Goal: Information Seeking & Learning: Learn about a topic

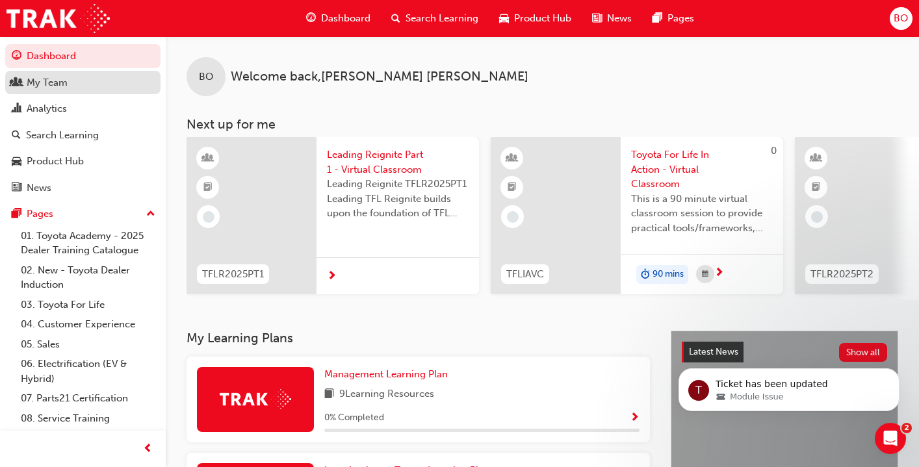
click at [72, 82] on div "My Team" at bounding box center [83, 83] width 142 height 16
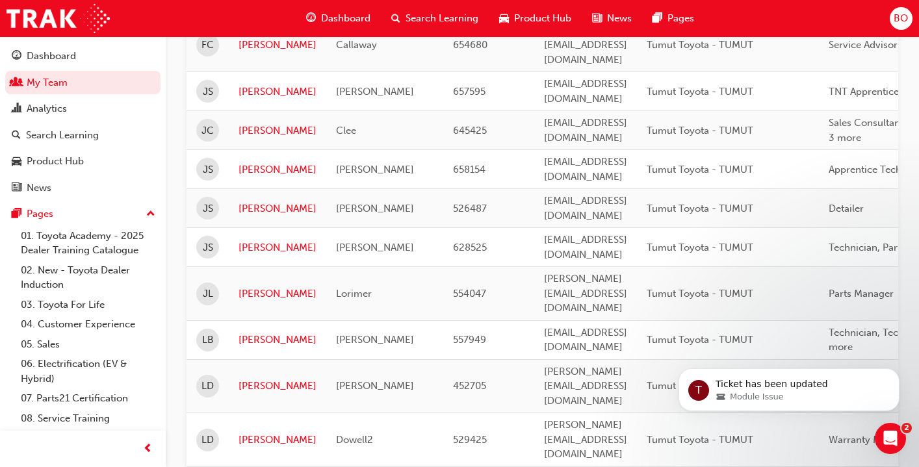
scroll to position [368, 0]
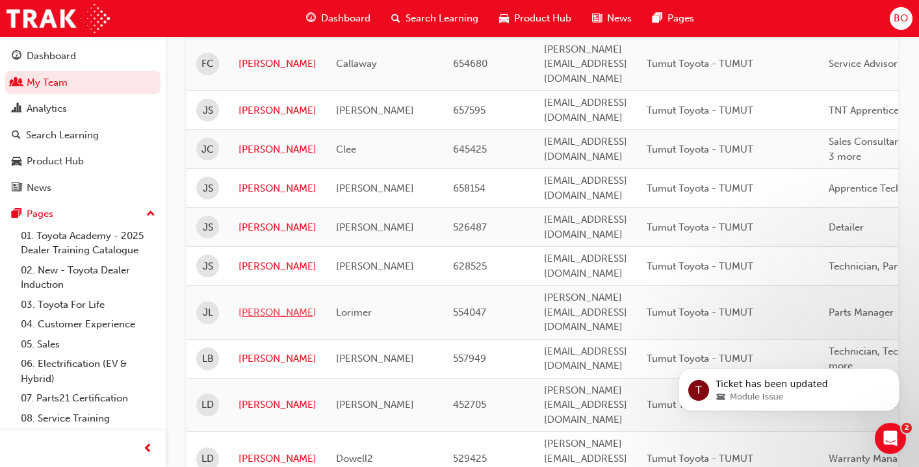
click at [247, 305] on link "[PERSON_NAME]" at bounding box center [277, 312] width 78 height 15
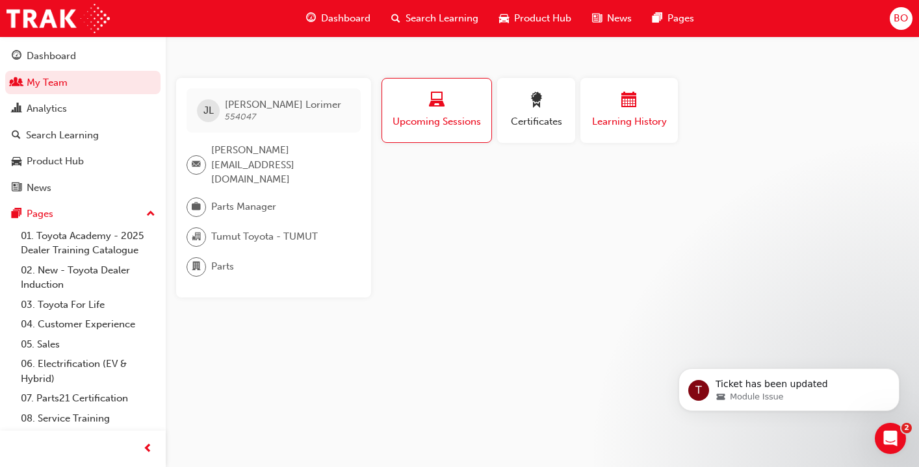
click at [615, 107] on div "button" at bounding box center [629, 102] width 78 height 20
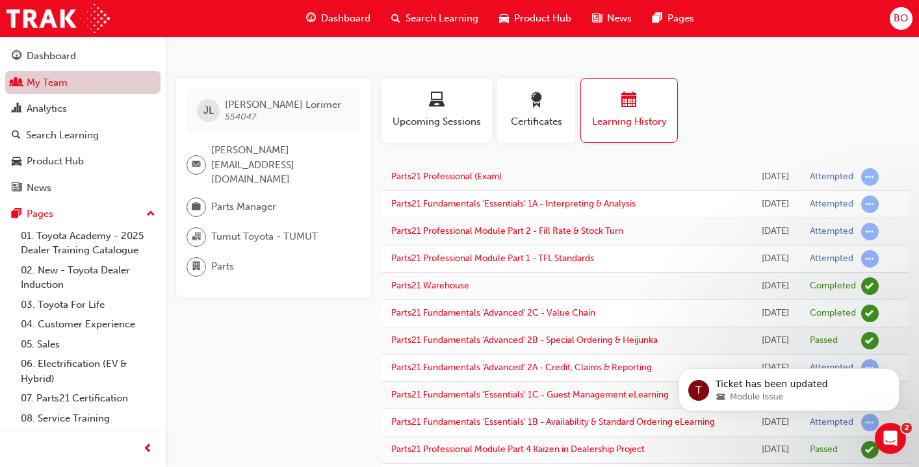
click at [58, 79] on link "My Team" at bounding box center [82, 83] width 155 height 24
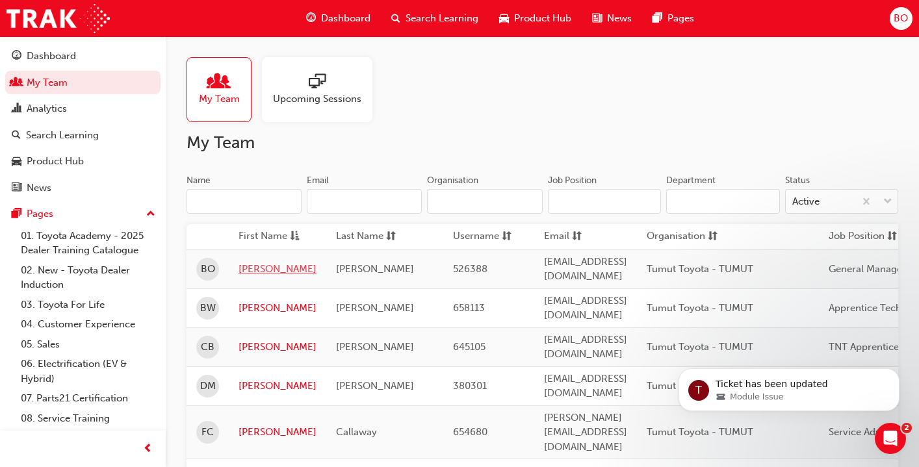
click at [262, 271] on link "[PERSON_NAME]" at bounding box center [277, 269] width 78 height 15
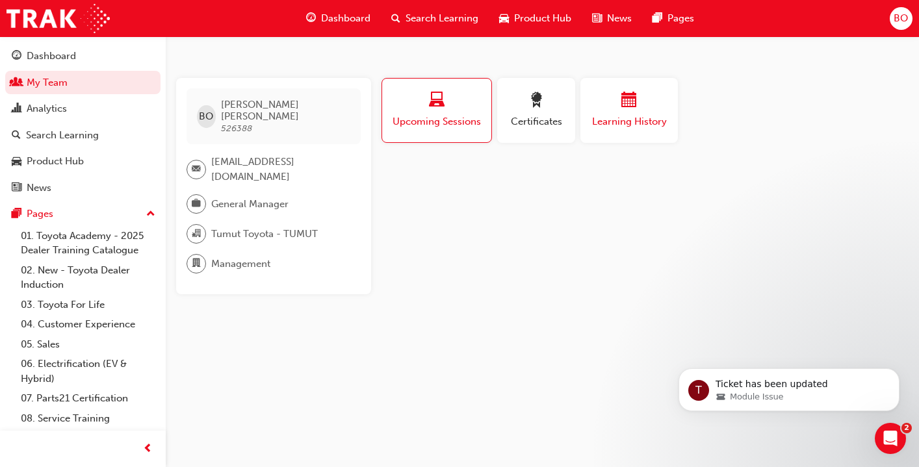
click at [654, 126] on span "Learning History" at bounding box center [629, 121] width 78 height 15
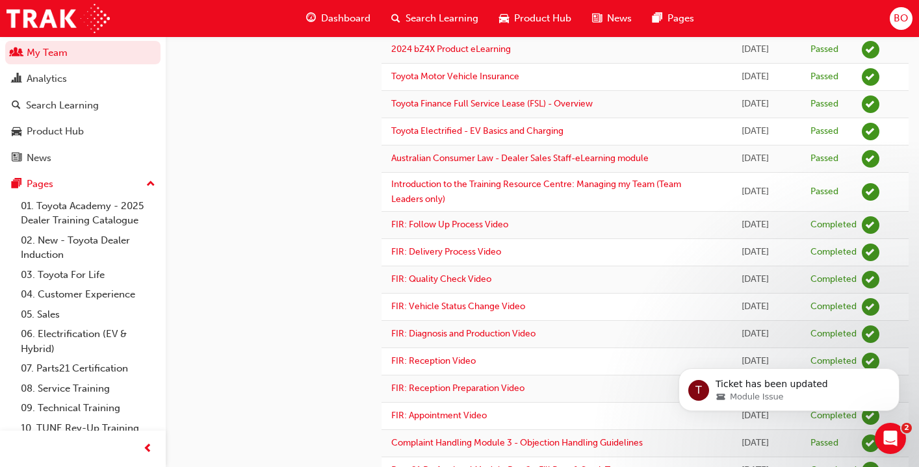
scroll to position [1394, 0]
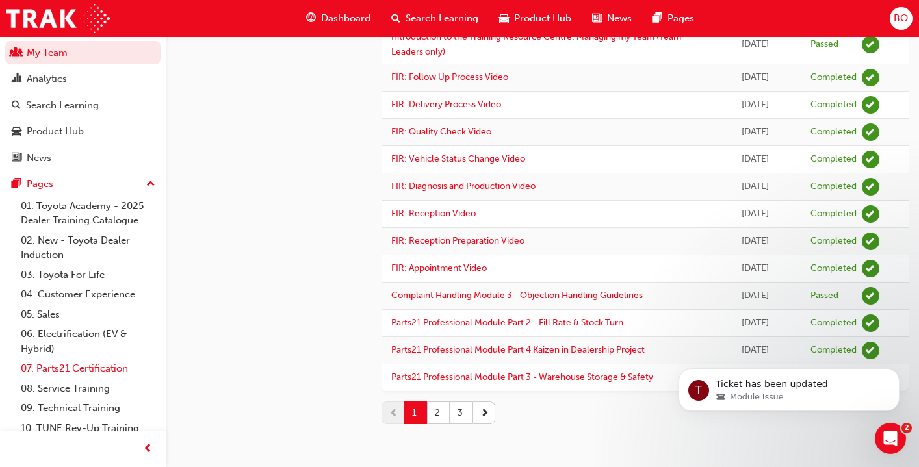
click at [109, 371] on link "07. Parts21 Certification" at bounding box center [88, 369] width 145 height 20
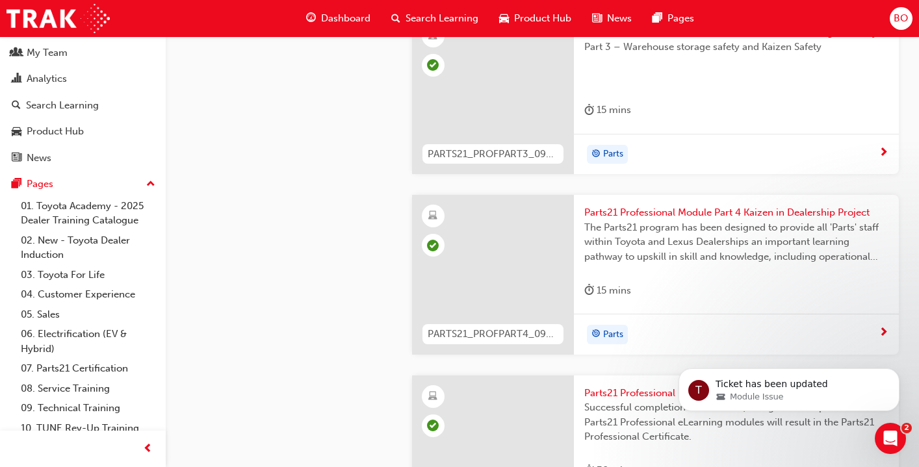
scroll to position [3819, 0]
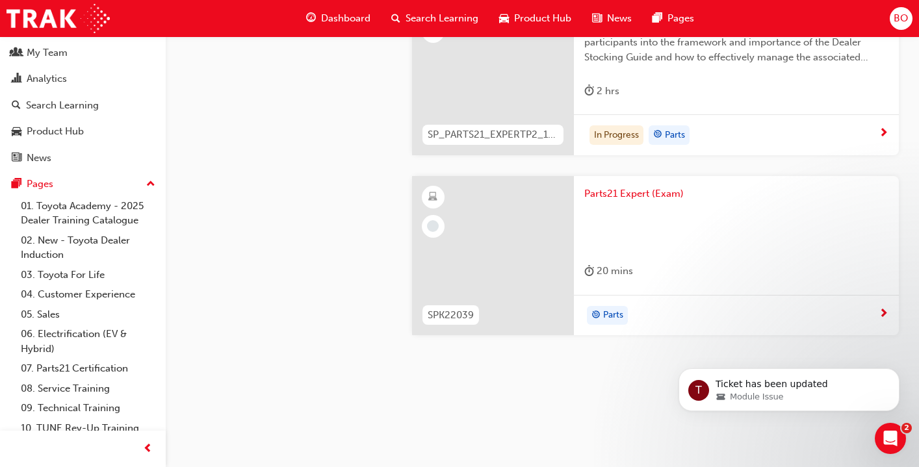
click at [629, 195] on span "Parts21 Expert (Exam)" at bounding box center [736, 193] width 304 height 15
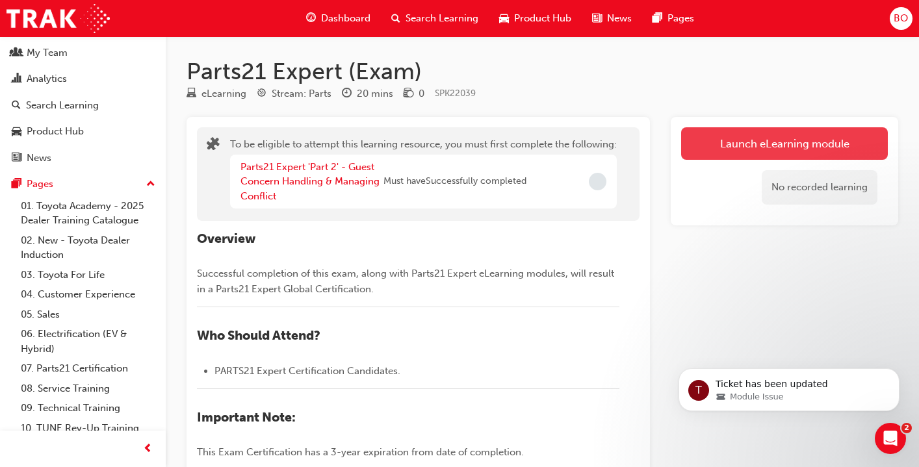
click at [759, 147] on button "Launch eLearning module" at bounding box center [784, 143] width 207 height 32
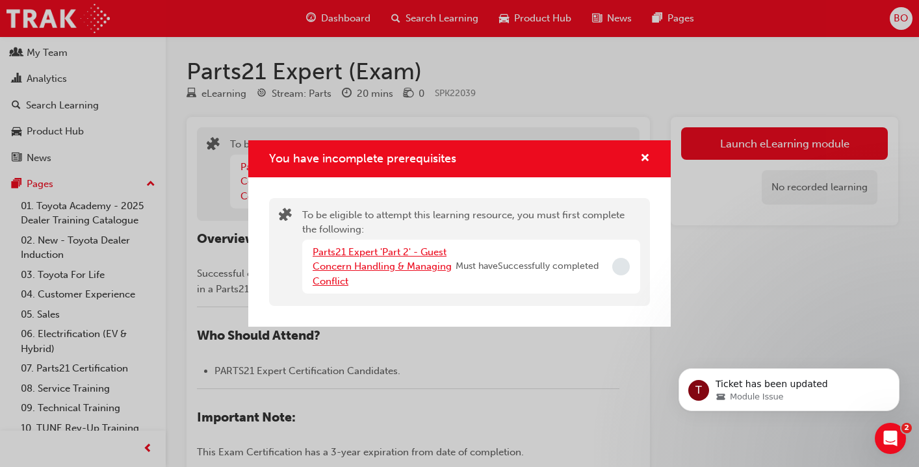
click at [420, 268] on link "Parts21 Expert 'Part 2' - Guest Concern Handling & Managing Conflict" at bounding box center [382, 266] width 139 height 41
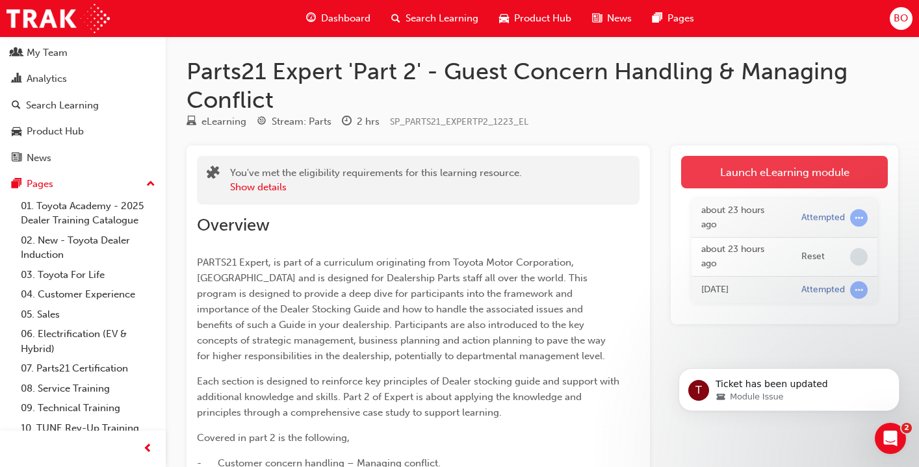
click at [767, 174] on link "Launch eLearning module" at bounding box center [784, 172] width 207 height 32
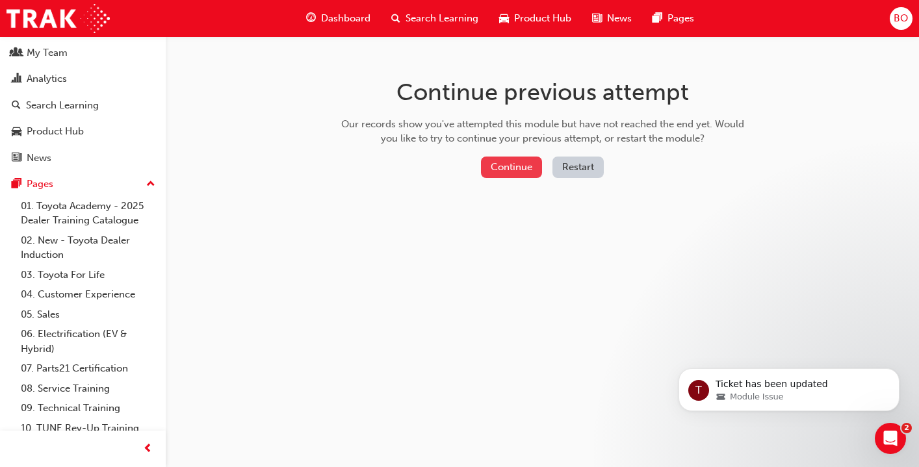
click at [530, 170] on button "Continue" at bounding box center [511, 167] width 61 height 21
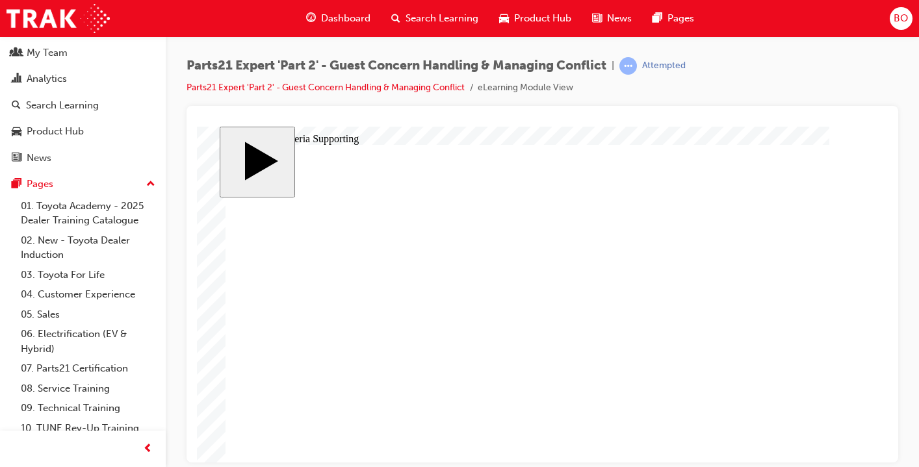
type input "20"
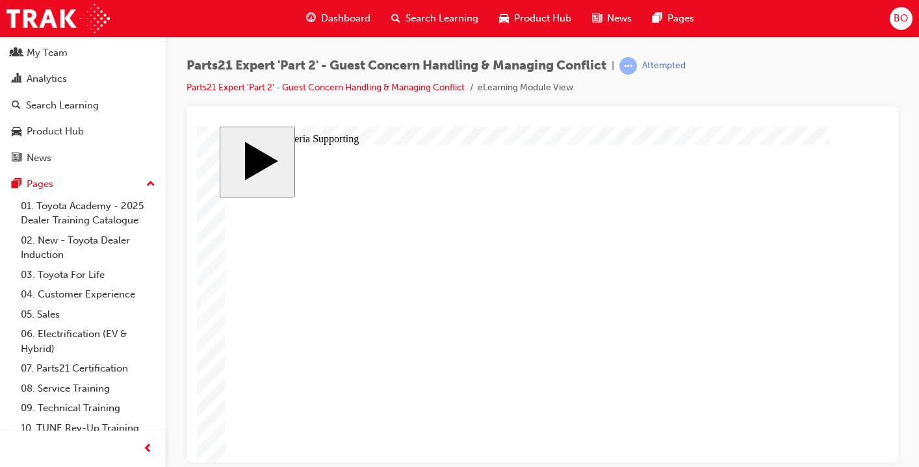
type input "18"
type input "20"
type input "18"
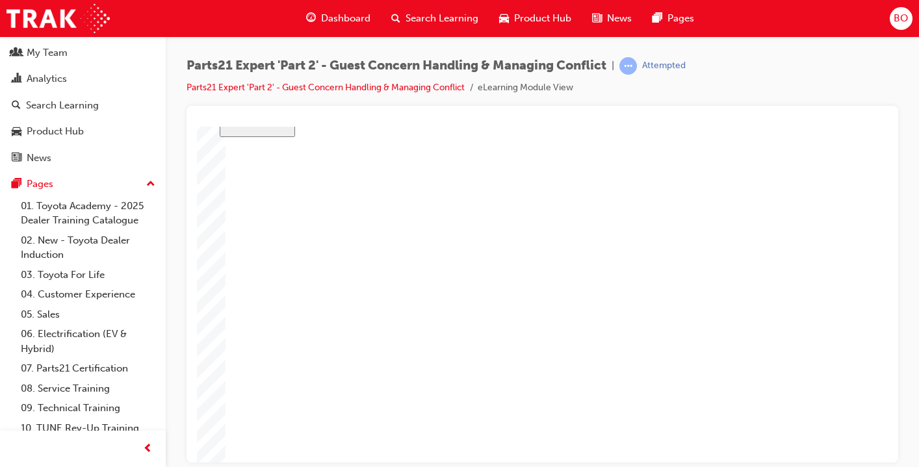
scroll to position [77, 0]
type input "20"
type input "18"
type input "20"
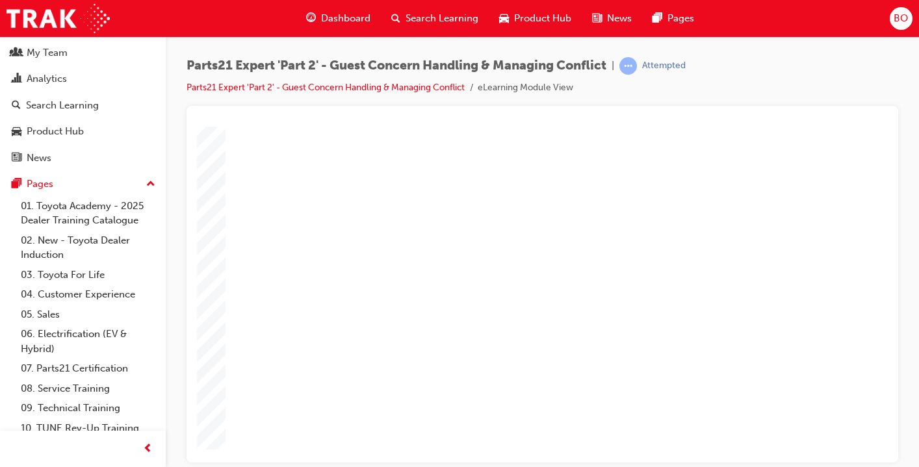
type input "18"
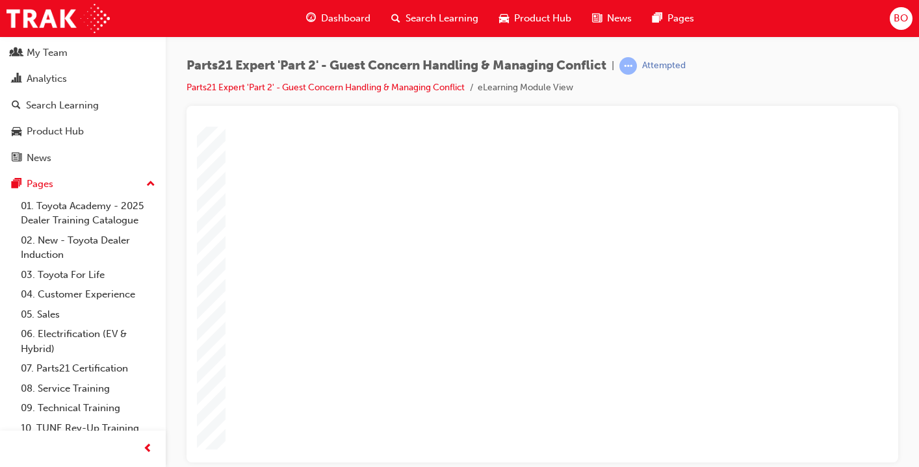
type input "1"
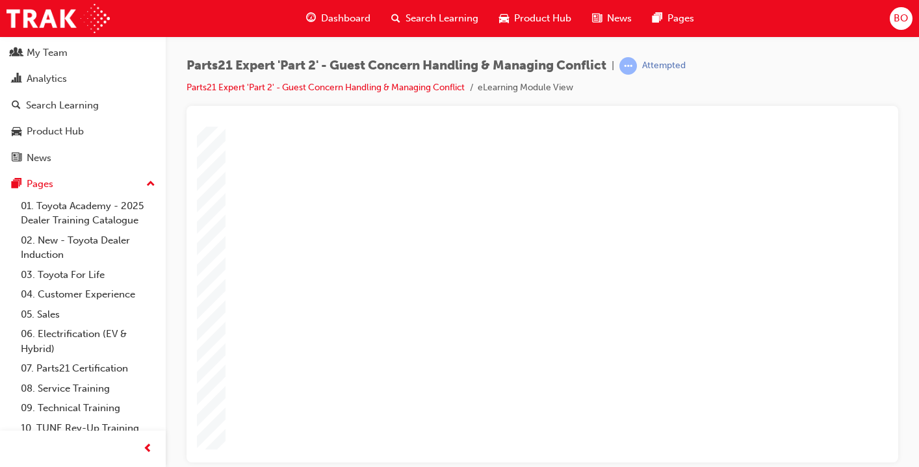
type input "16"
type input "4"
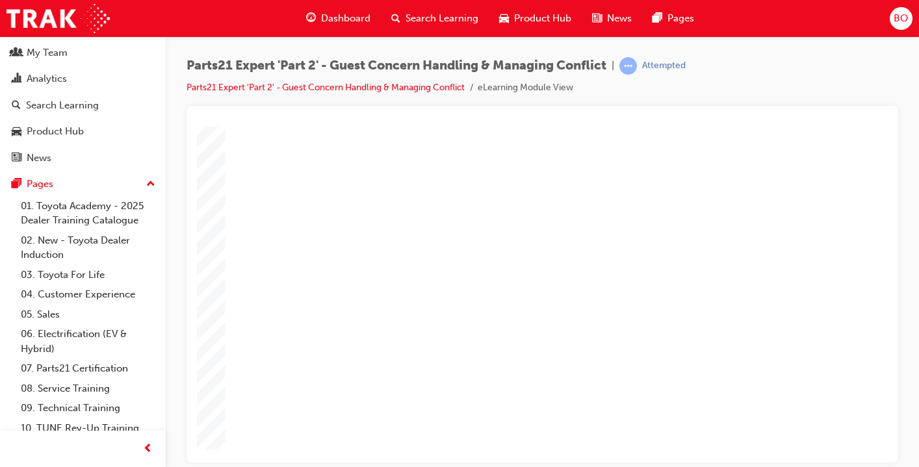
type input "4"
type input "1"
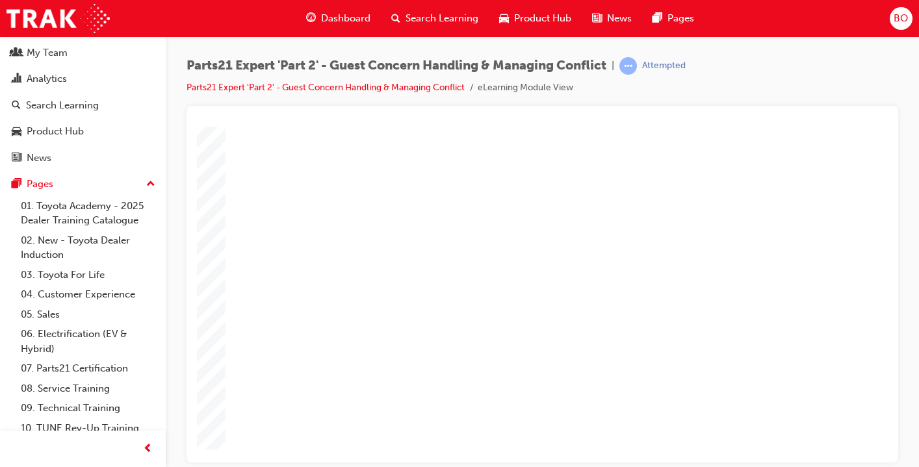
type input "12"
type input "2"
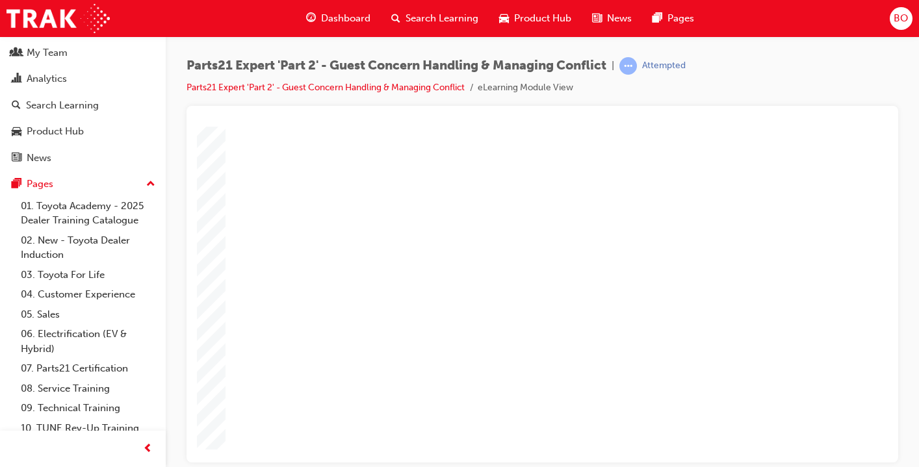
type input "2"
type input "3"
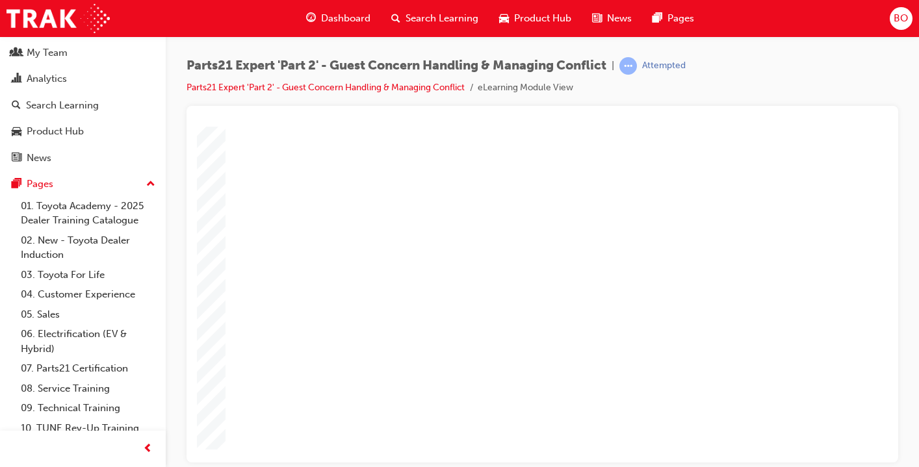
type input "3"
type input "6"
type input "66"
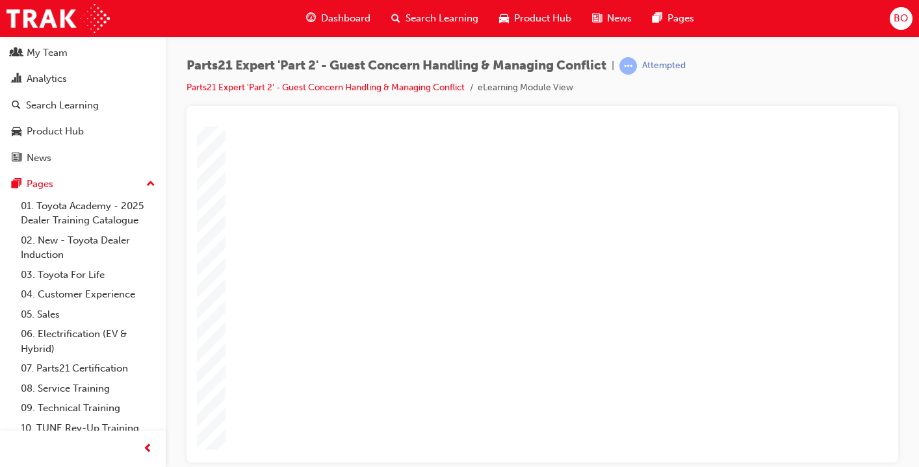
type input "66"
type input "3"
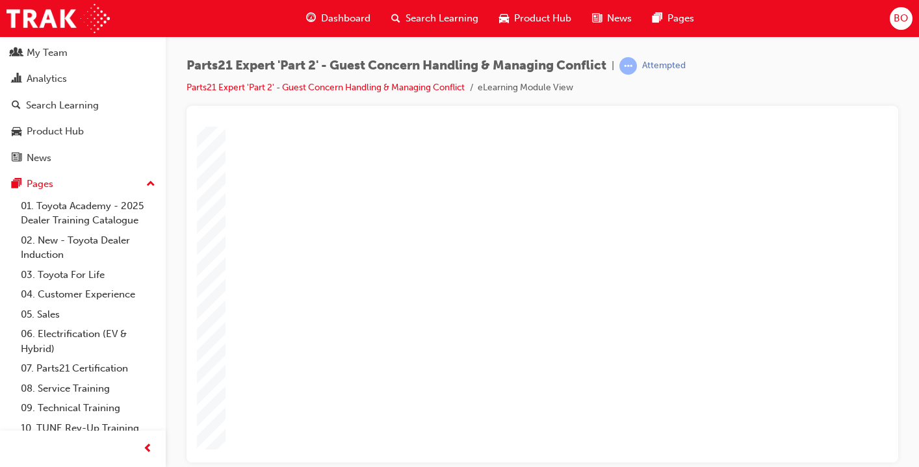
type input "3"
type input "6"
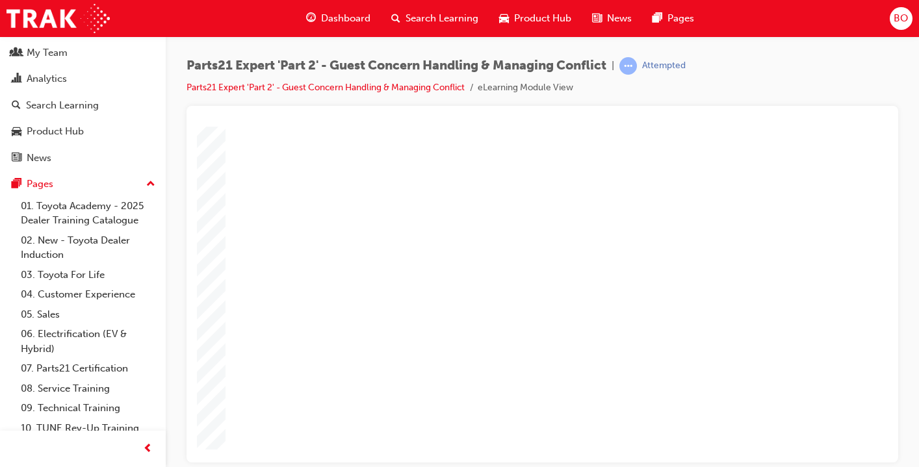
type input "5"
type input "50"
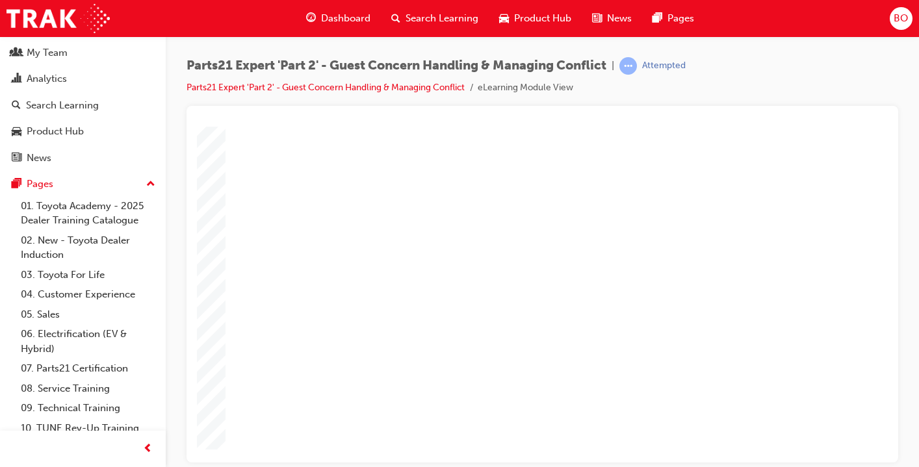
type input "50"
type input "4"
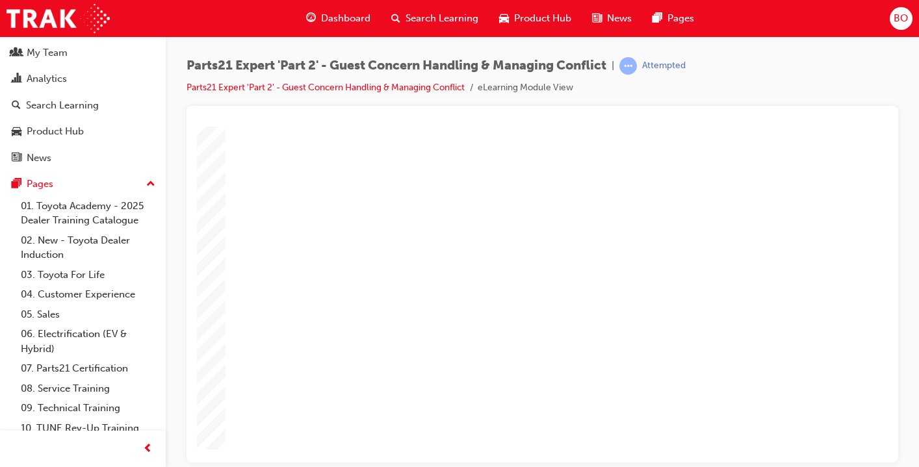
type input "1"
type input "16"
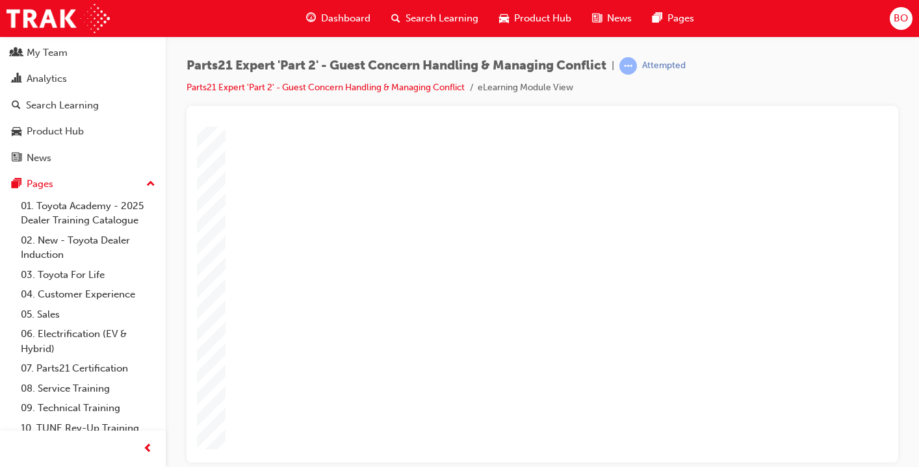
type input "16"
type input "2"
type input "25"
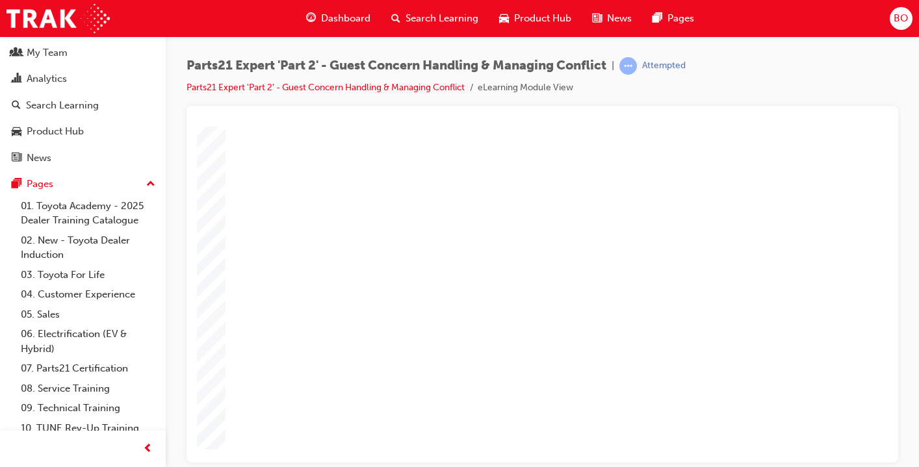
type input "25"
type input "16"
type input "4"
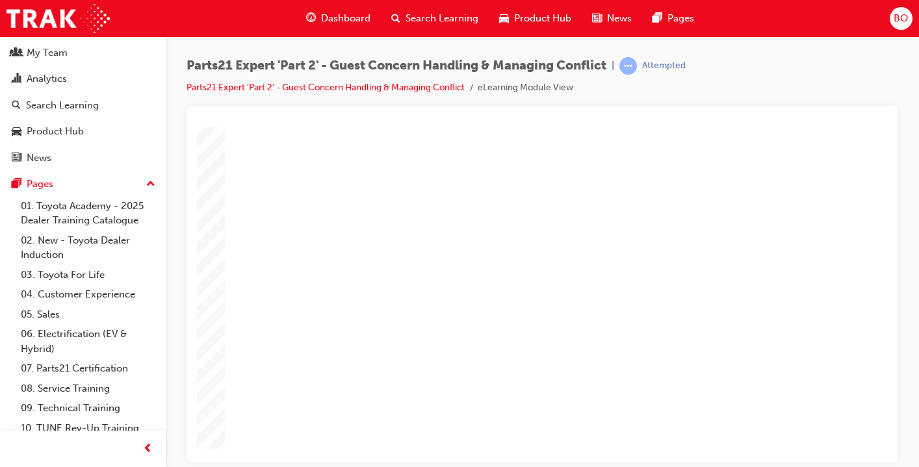
type input "12"
type input "2"
type input "66"
type input "3"
type input "6"
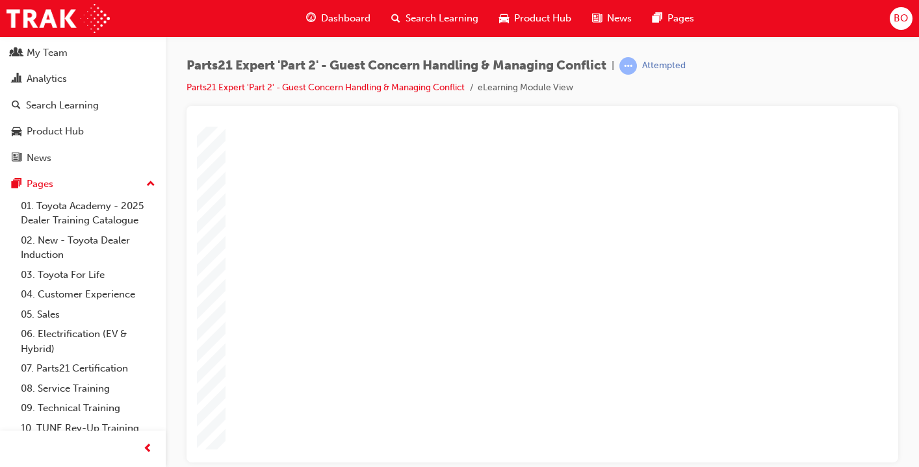
type input "50"
type input "4"
type input "16"
type input "25"
type input "16"
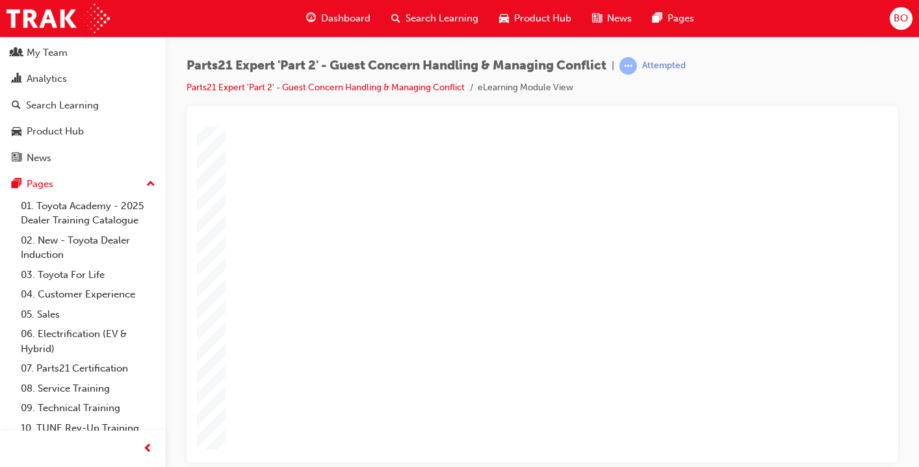
type input "4"
type input "12"
type input "2"
type input "66"
type input "3"
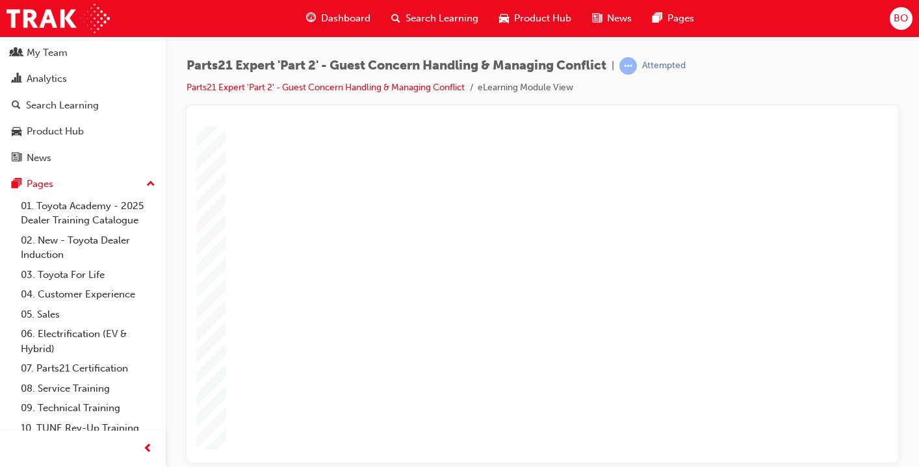
type input "6"
type input "50"
type input "4"
type input "16"
type input "25"
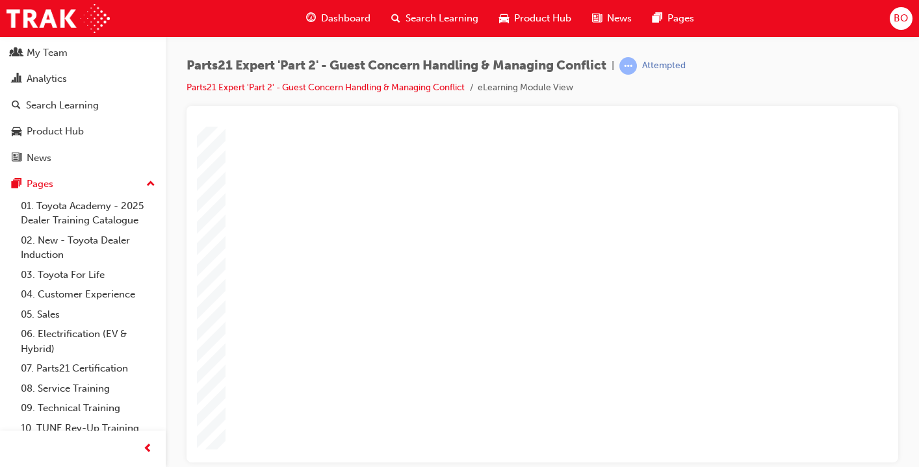
type input "3"
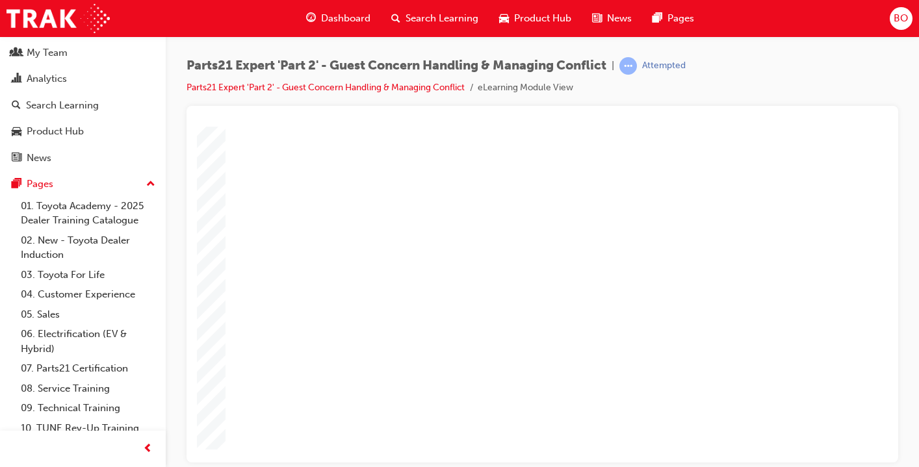
type input "4"
type input "6"
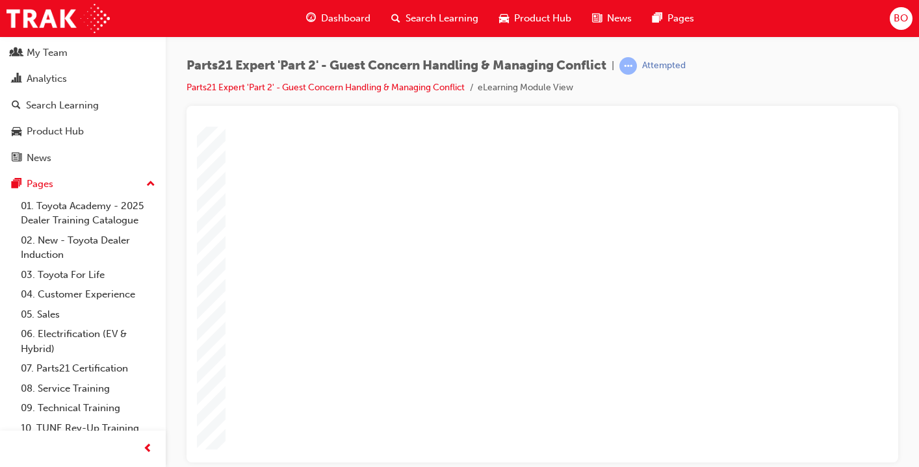
type input "6"
type input "7"
type input "75"
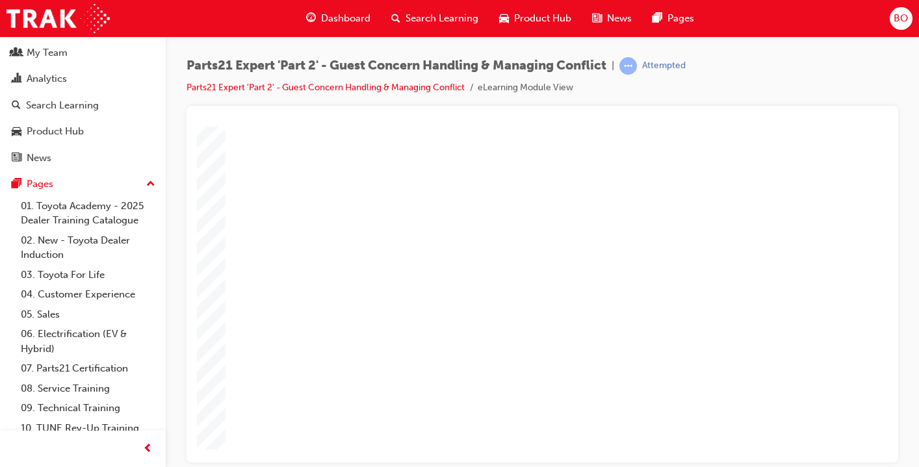
type input "75"
type input "16"
type input "4"
type input "12"
type input "3"
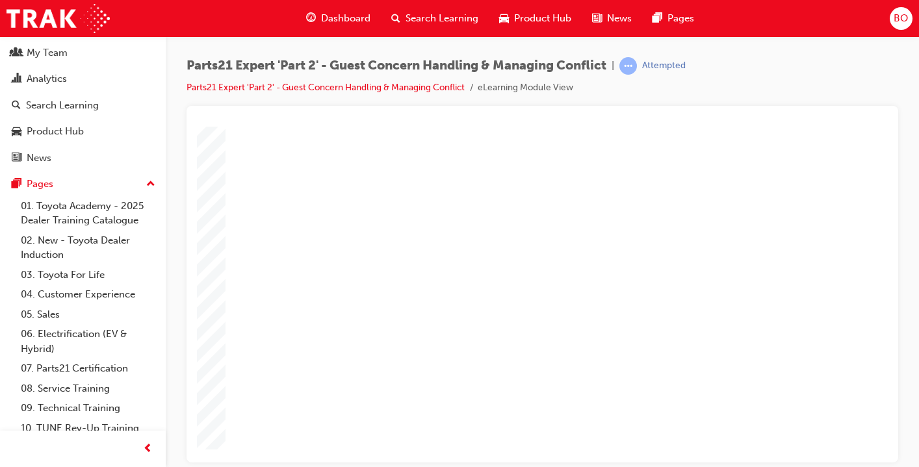
type input "75"
type input "3"
type input "6"
type input "50"
type input "4"
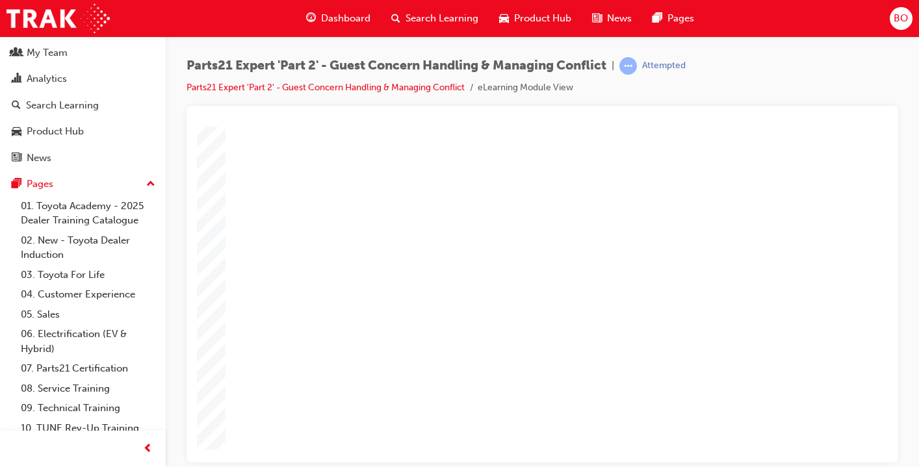
type input "16"
type input "25"
type input "16"
type input "4"
type input "12"
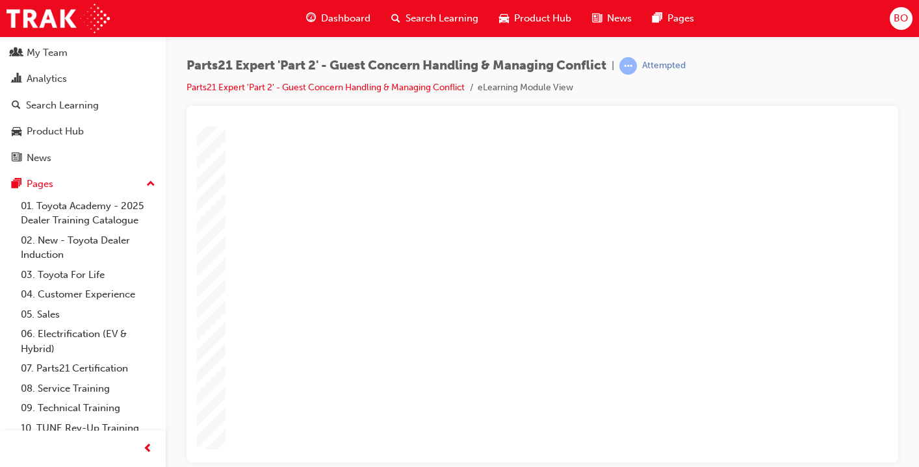
type input "3"
type input "75"
type input "3"
type input "6"
type input "50"
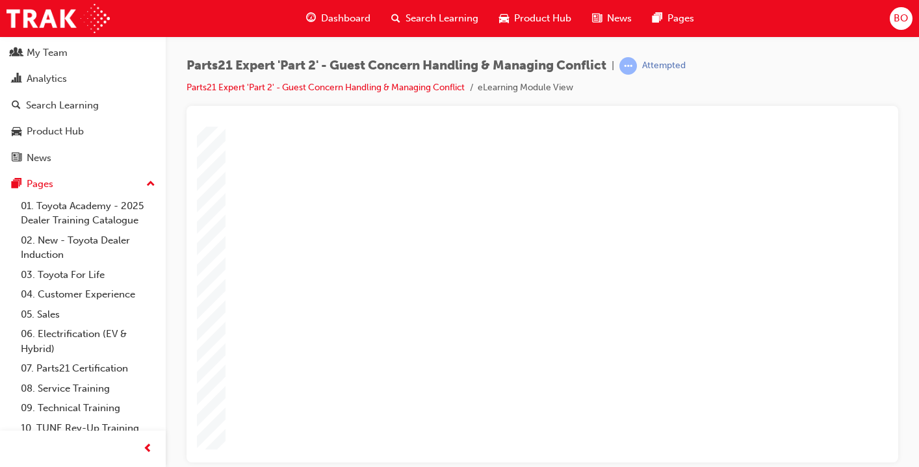
type input "4"
type input "16"
type input "25"
type input "16"
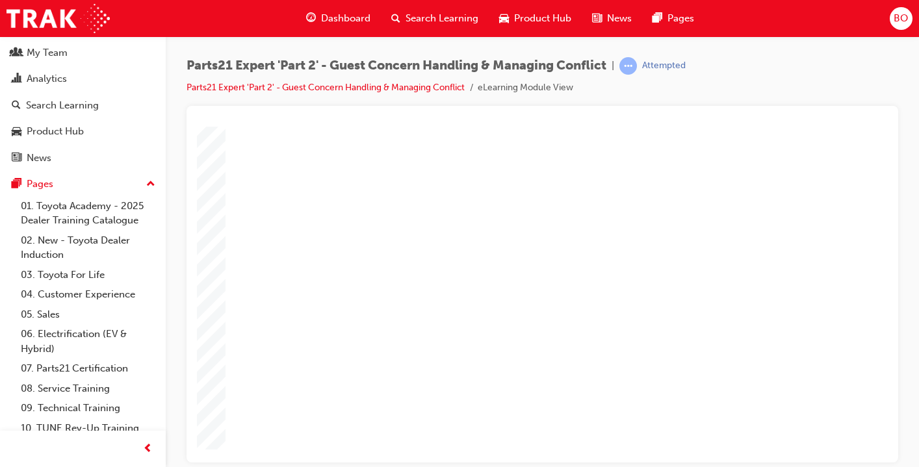
type input "4"
type input "12"
type input "3"
type input "75"
type input "3"
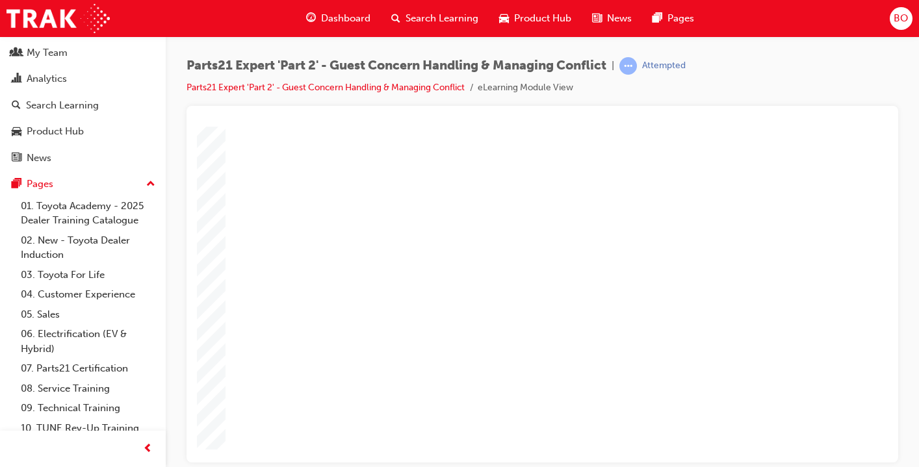
type input "6"
type input "50"
type input "4"
type input "16"
type input "25"
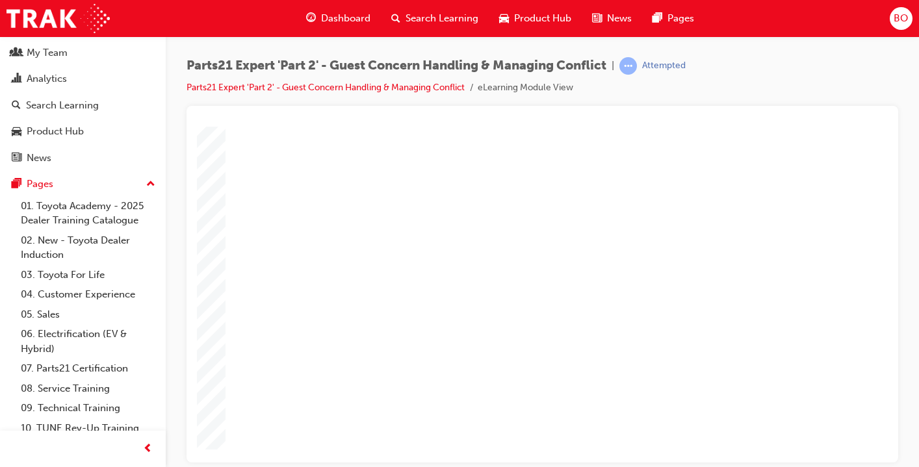
type input "16"
type input "4"
type input "12"
type input "3"
type input "75"
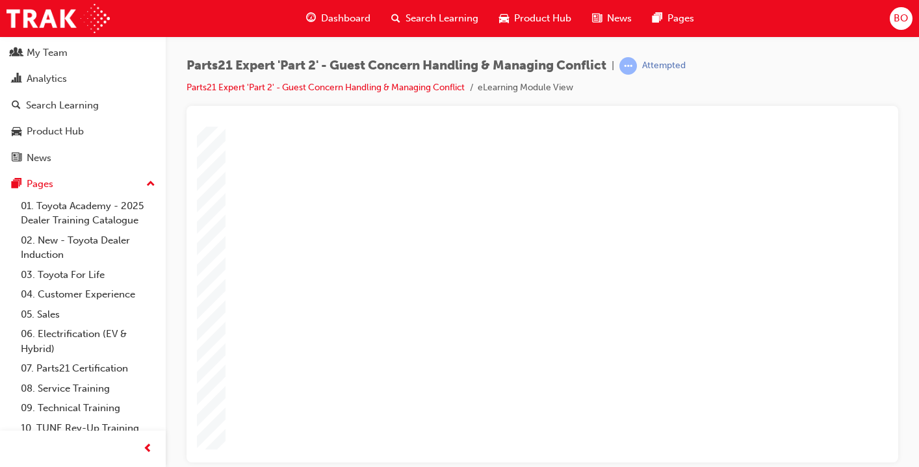
type input "3"
type input "6"
type input "50"
type input "4"
type input "16"
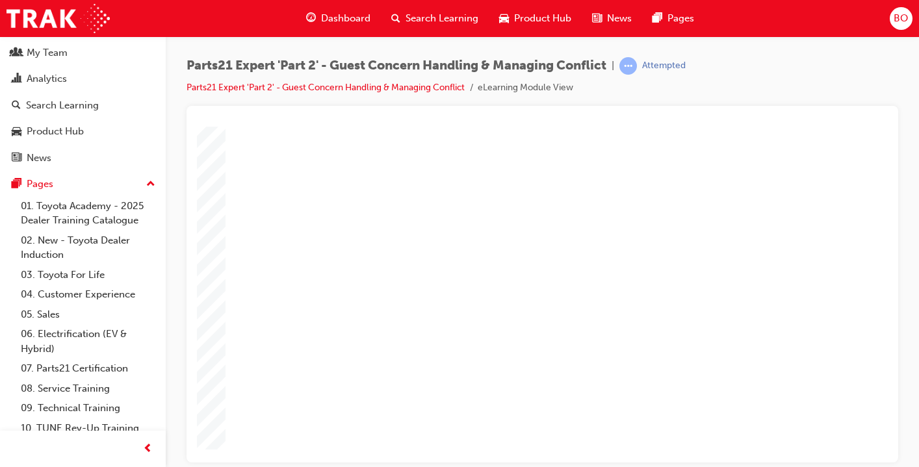
type input "25"
click at [637, 70] on span "learningRecordVerb_ATTEMPT-icon" at bounding box center [628, 66] width 18 height 18
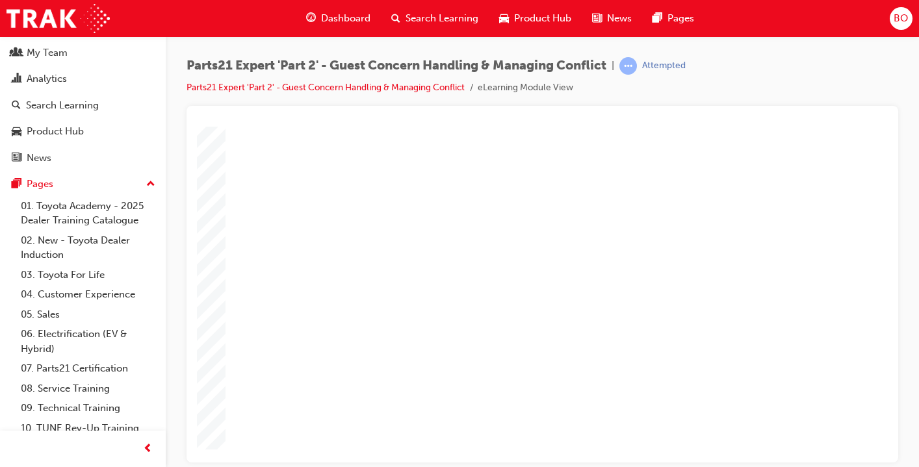
type input "1"
type input "16"
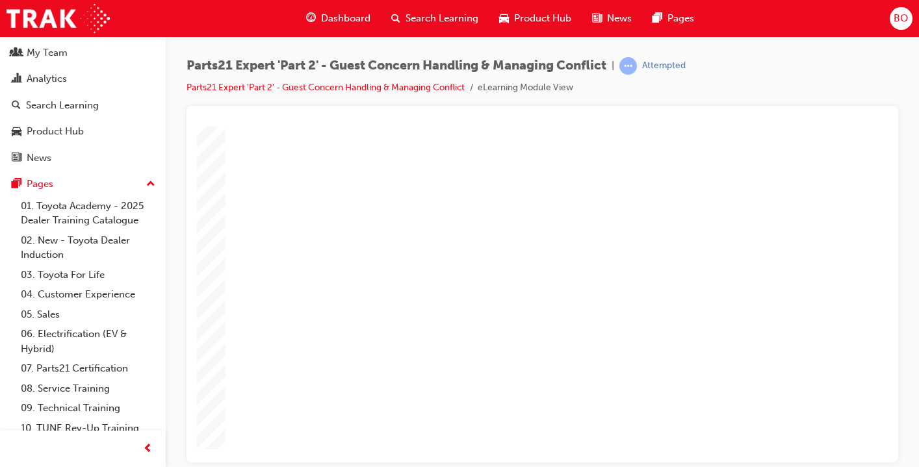
type input "16"
type input "4"
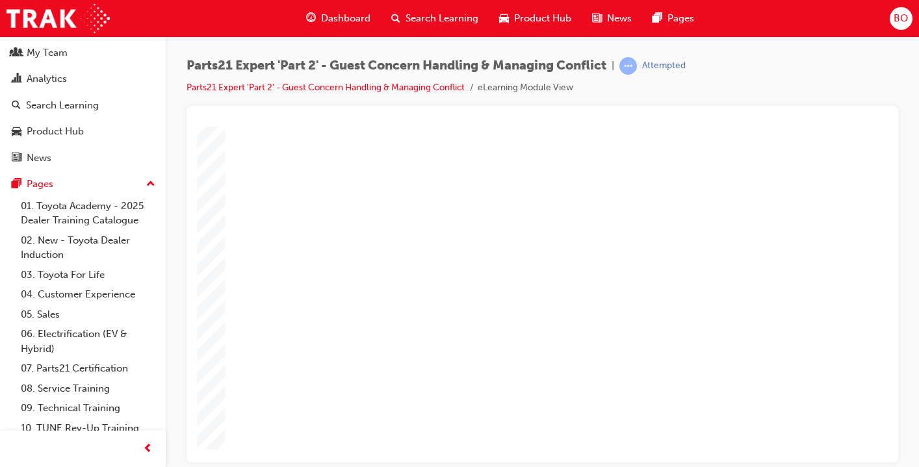
type input "1"
type input "12"
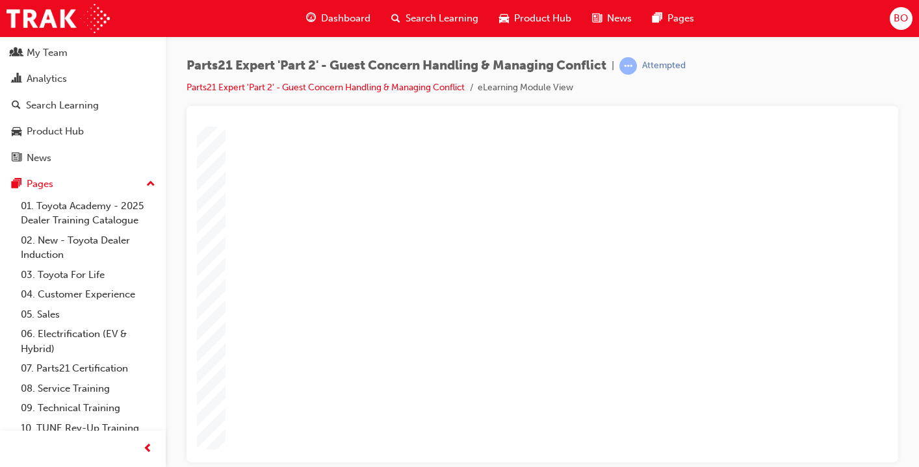
type input "12"
type input "3"
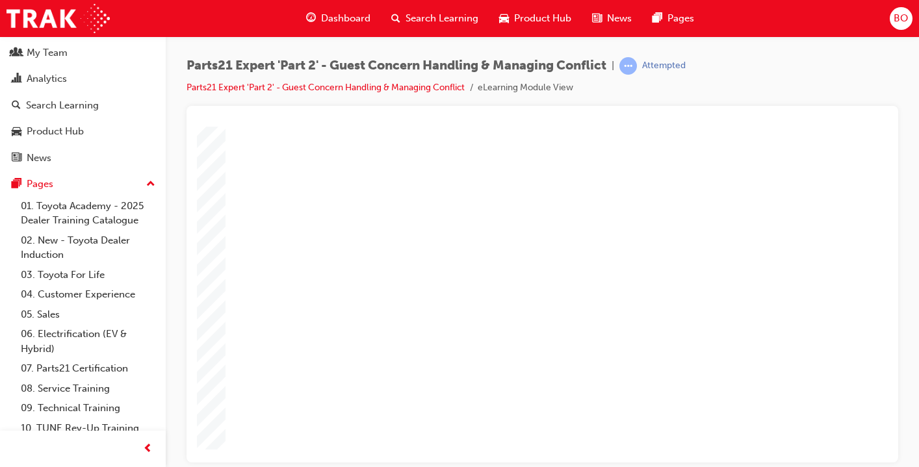
type input "4"
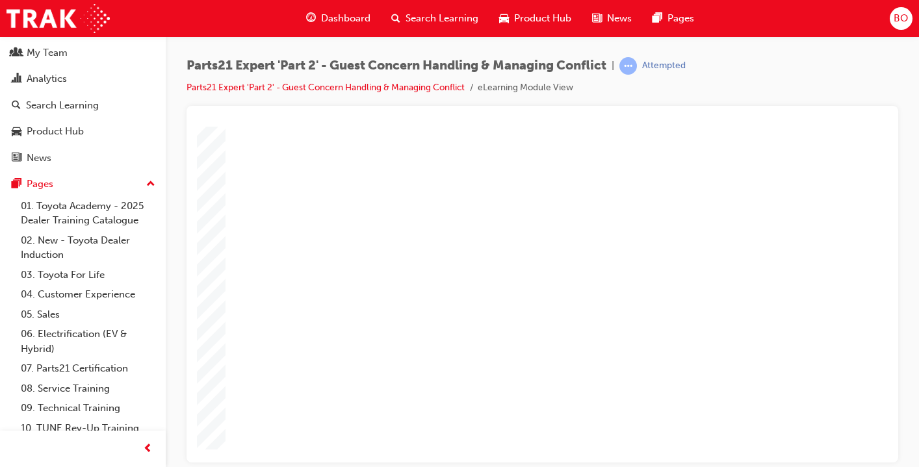
type input "7"
type input "75"
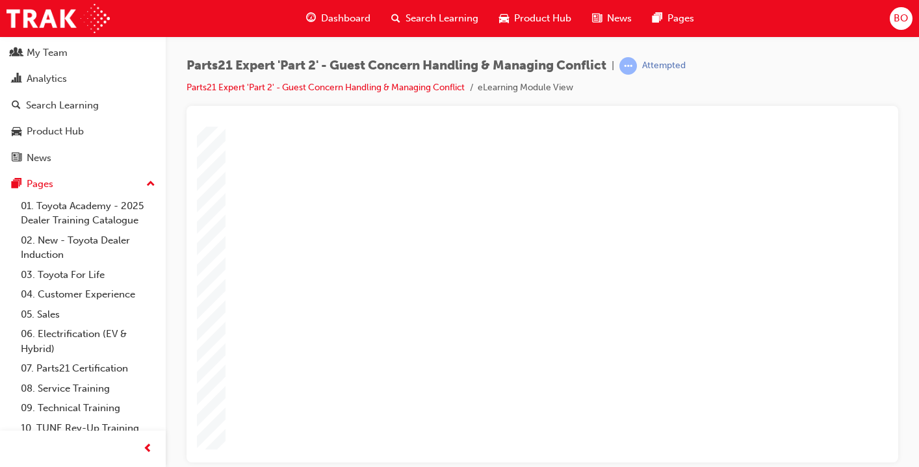
type input "3"
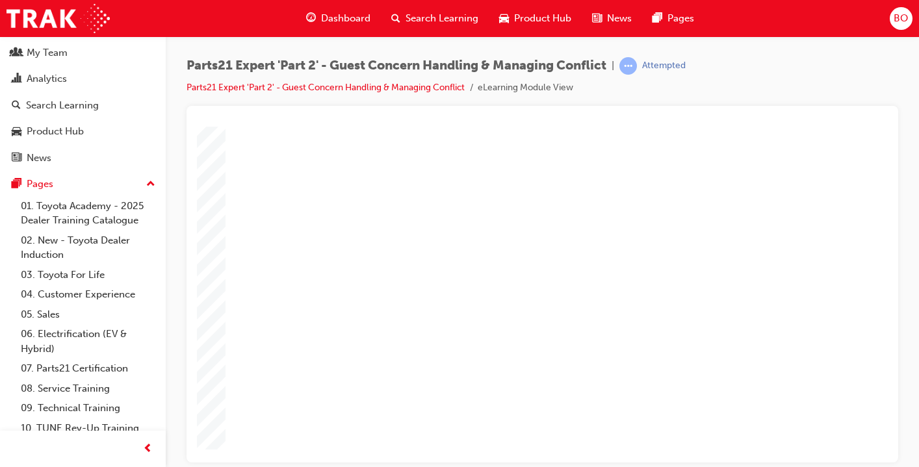
type input "6"
type input "5"
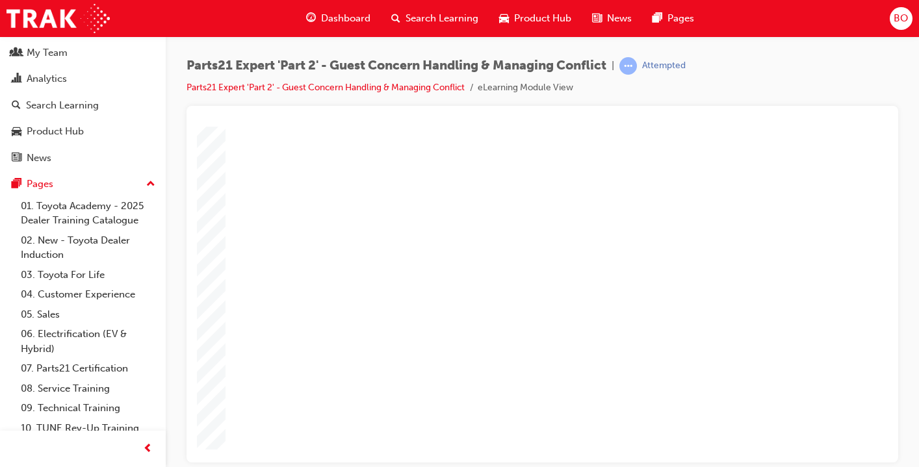
type input "50"
type input "4"
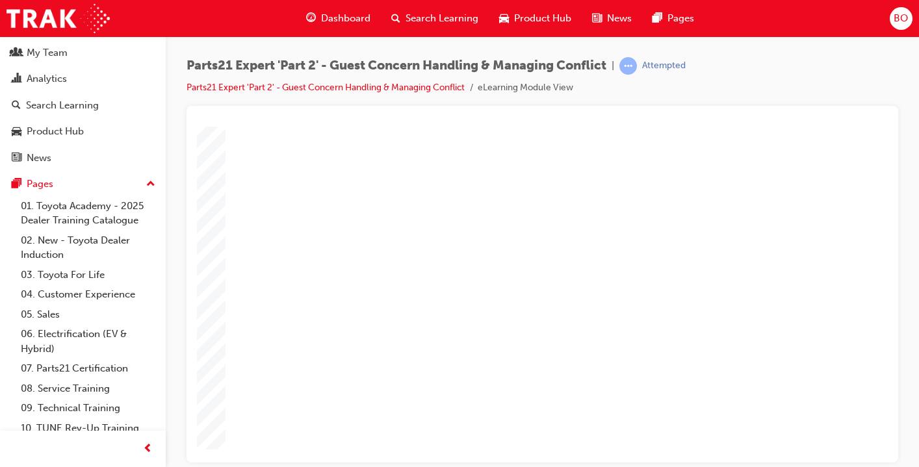
type input "4"
type input "1"
type input "16"
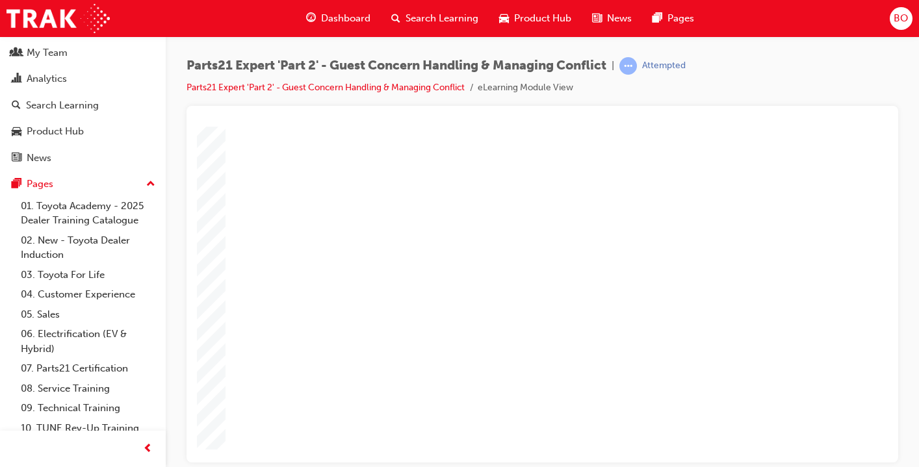
type input "16"
type input "2"
type input "25"
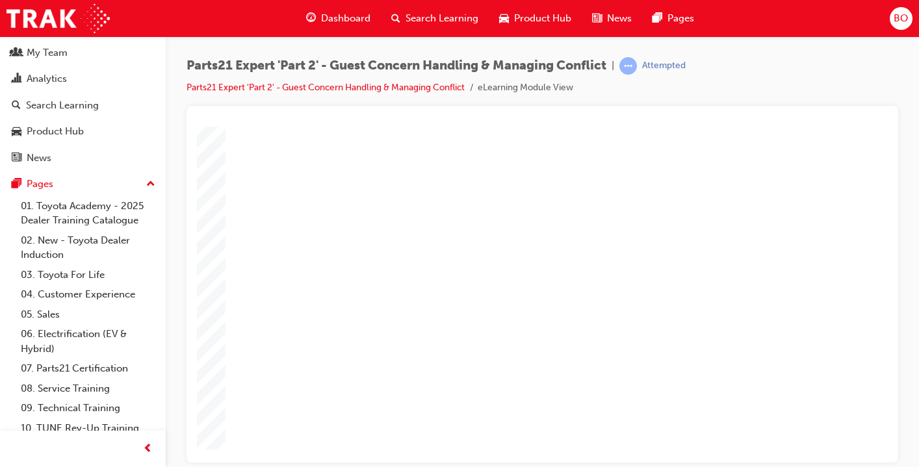
type input "25"
type input "16"
type input "4"
type input "12"
type input "3"
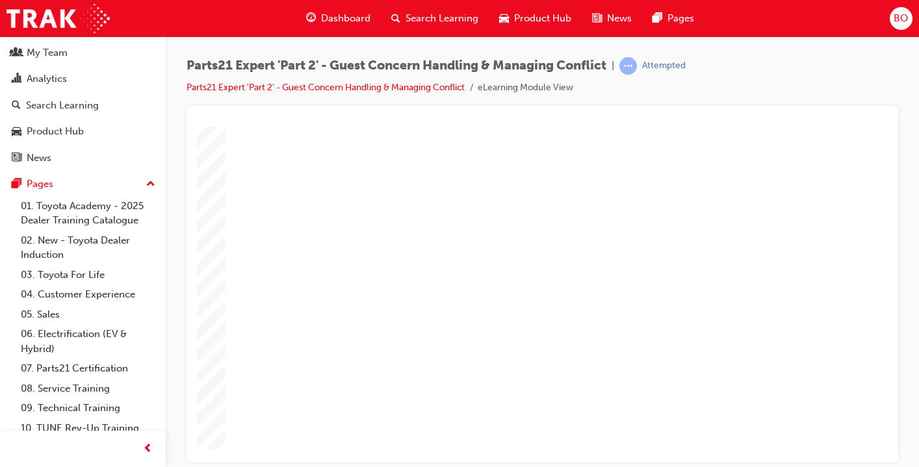
type input "75"
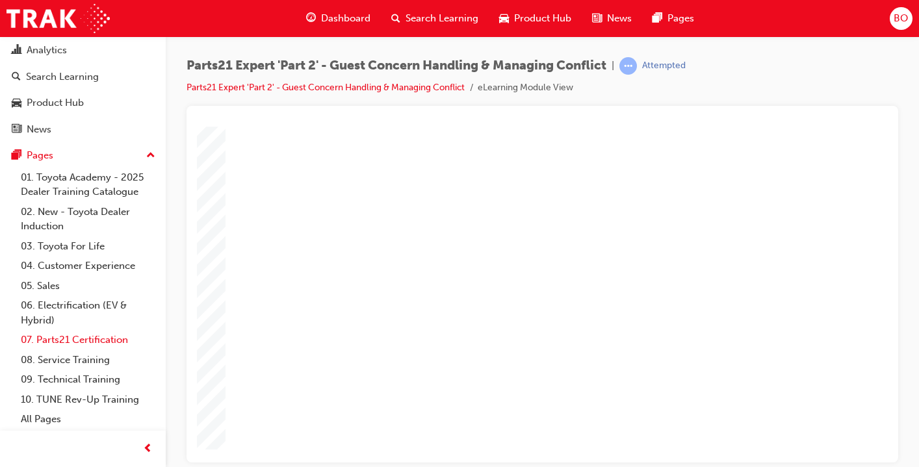
click at [83, 337] on link "07. Parts21 Certification" at bounding box center [88, 340] width 145 height 20
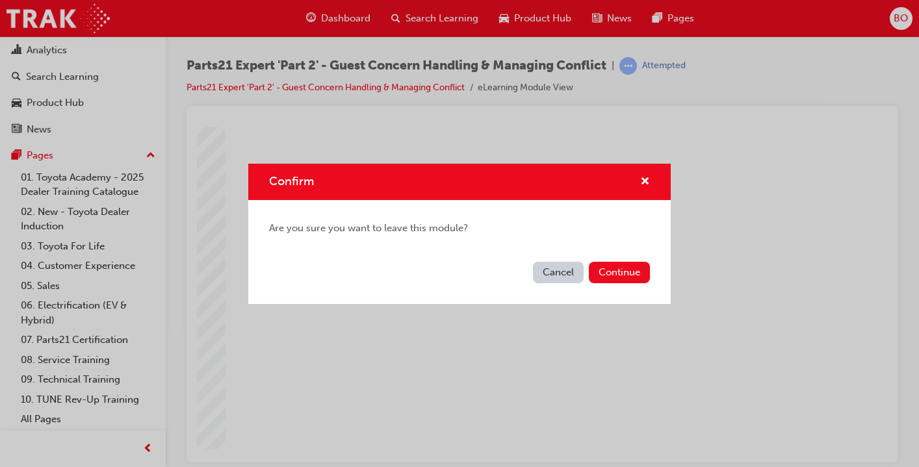
click at [558, 276] on button "Cancel" at bounding box center [558, 272] width 51 height 21
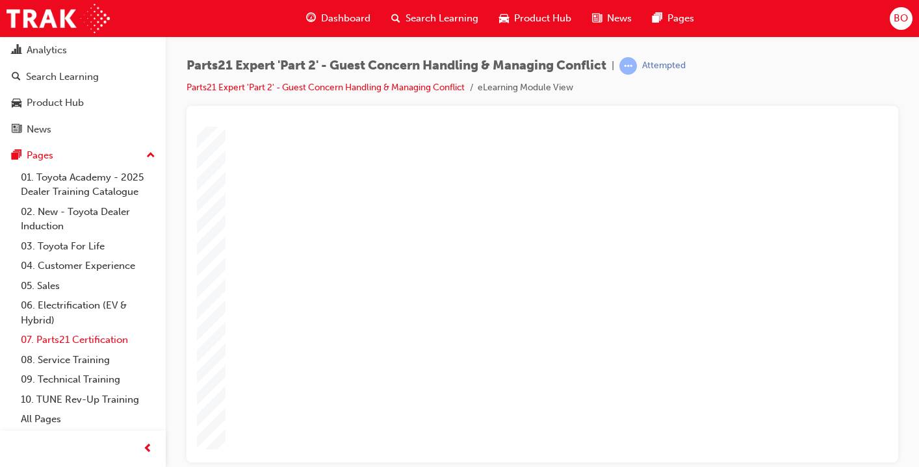
click at [101, 340] on link "07. Parts21 Certification" at bounding box center [88, 340] width 145 height 20
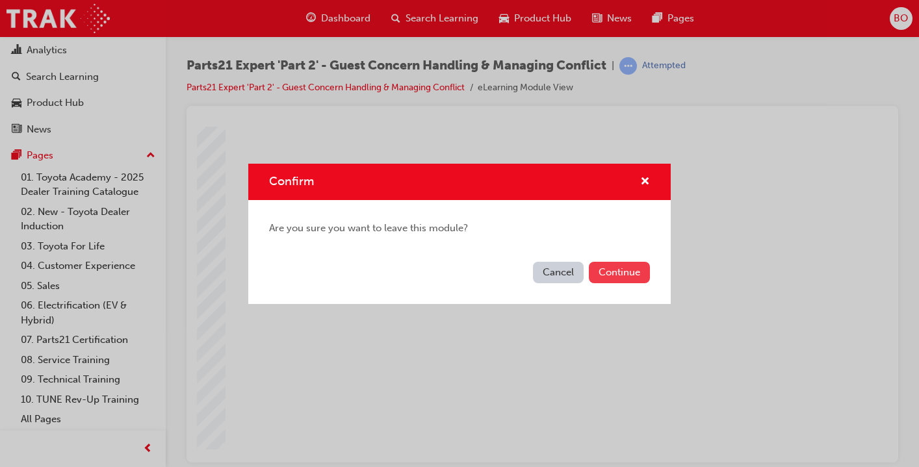
click at [628, 272] on button "Continue" at bounding box center [619, 272] width 61 height 21
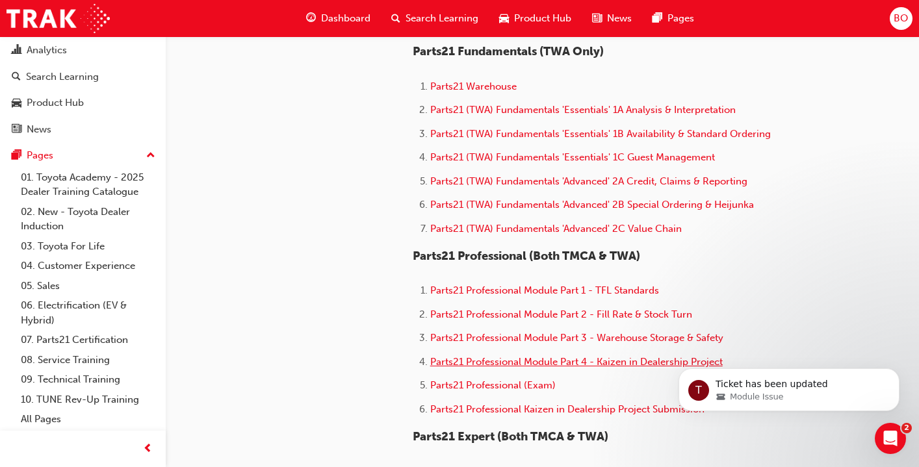
scroll to position [676, 0]
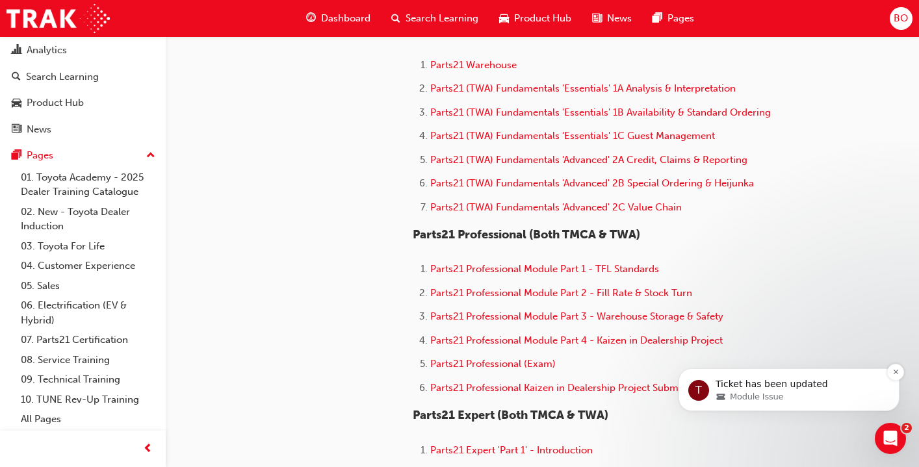
click at [730, 383] on p "Ticket has been updated" at bounding box center [799, 384] width 168 height 13
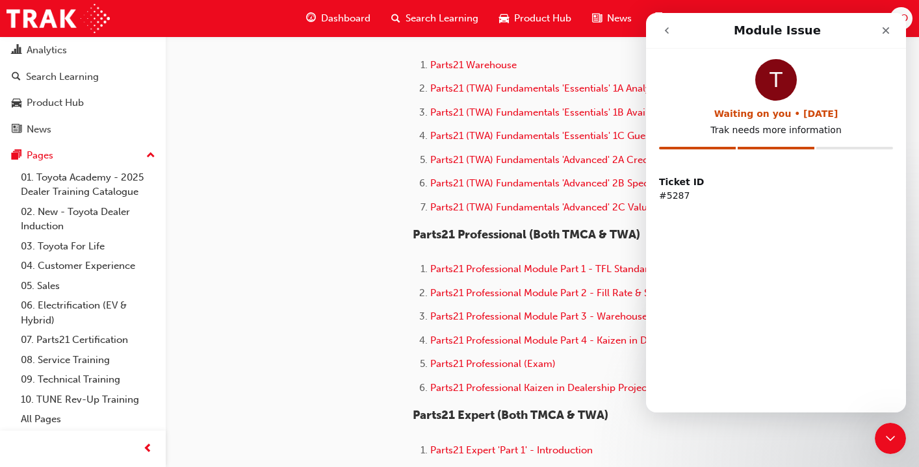
scroll to position [0, 0]
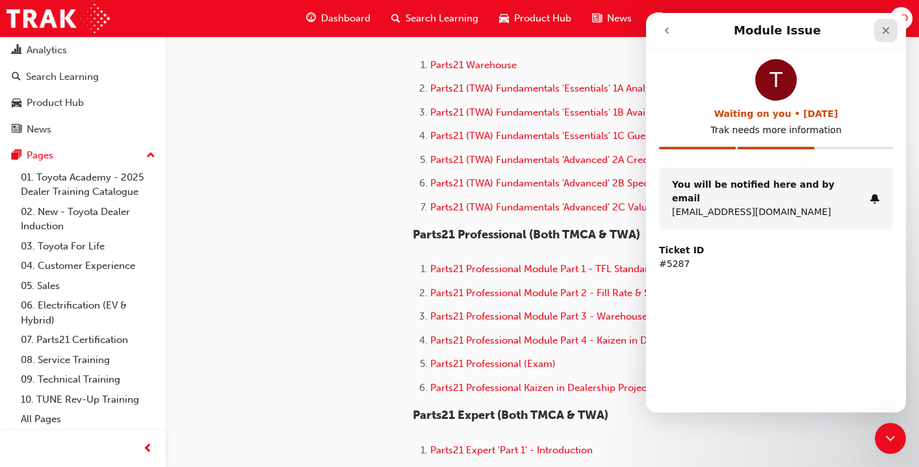
click at [885, 32] on icon "Close" at bounding box center [885, 30] width 10 height 10
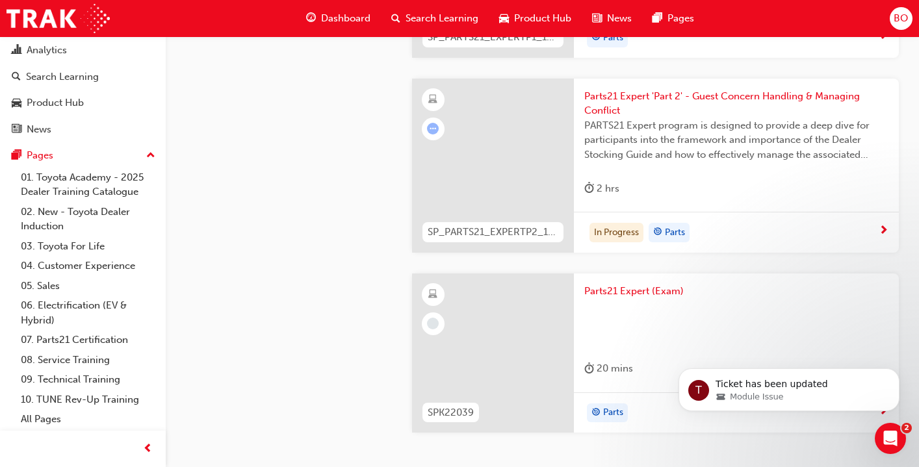
scroll to position [3819, 0]
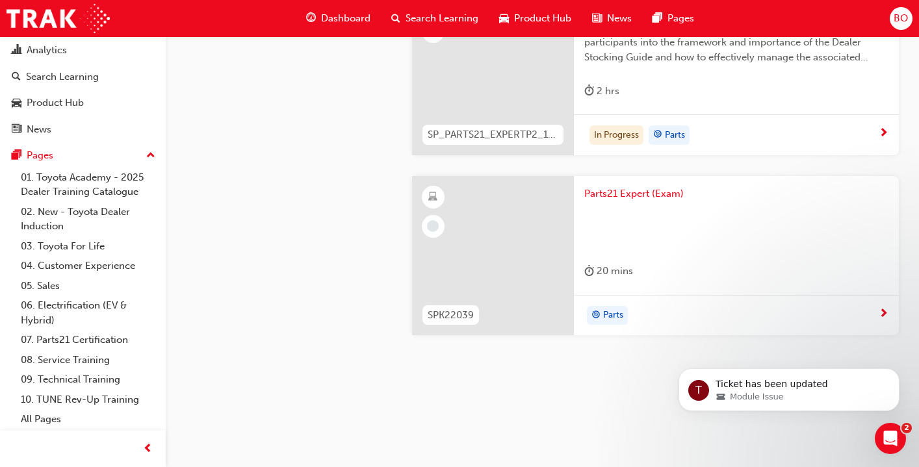
click at [637, 189] on span "Parts21 Expert (Exam)" at bounding box center [736, 193] width 304 height 15
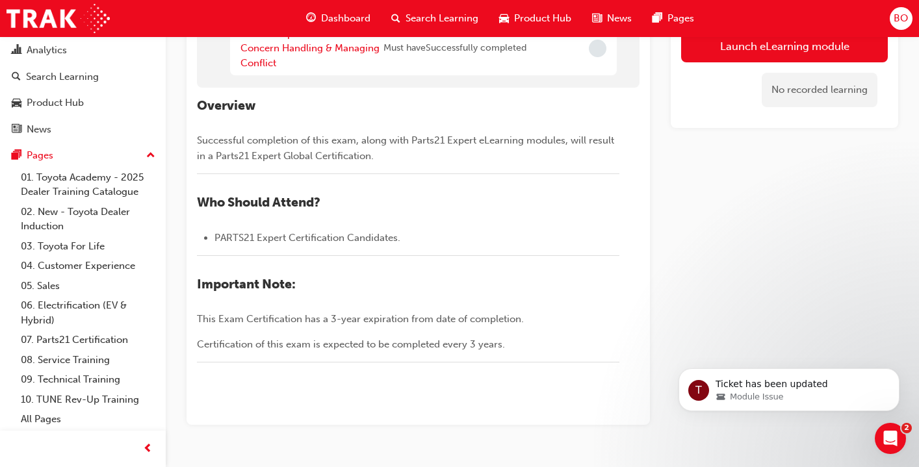
scroll to position [136, 0]
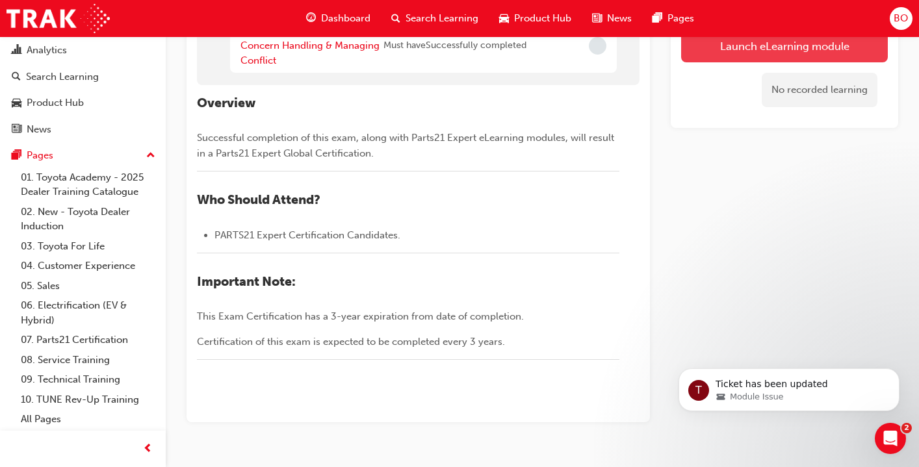
click at [807, 55] on button "Launch eLearning module" at bounding box center [784, 46] width 207 height 32
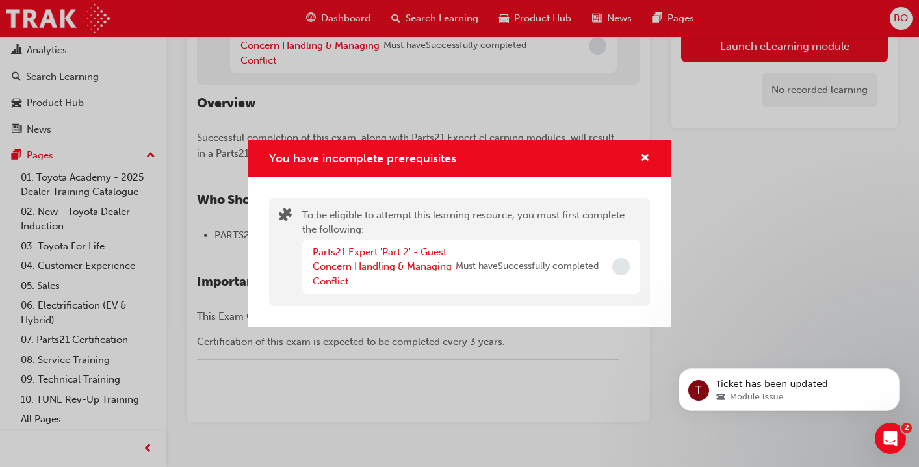
click at [650, 159] on div "You have incomplete prerequisites" at bounding box center [459, 158] width 422 height 37
click at [644, 159] on span "cross-icon" at bounding box center [645, 159] width 10 height 12
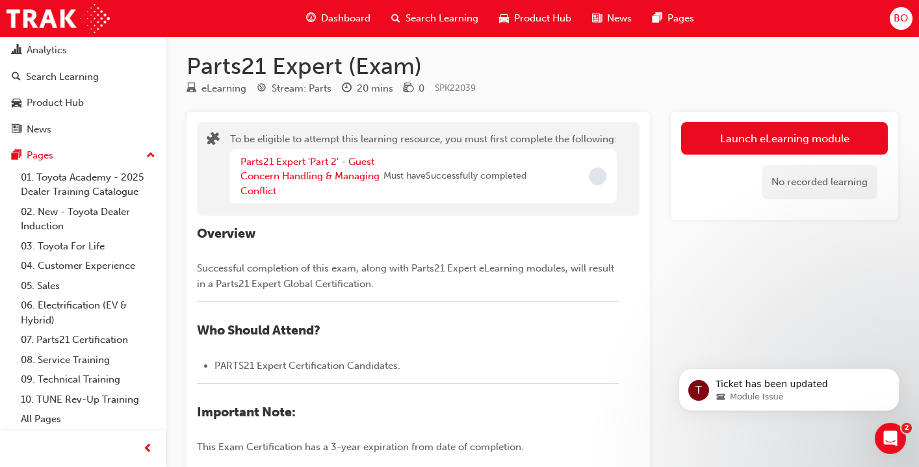
scroll to position [6, 0]
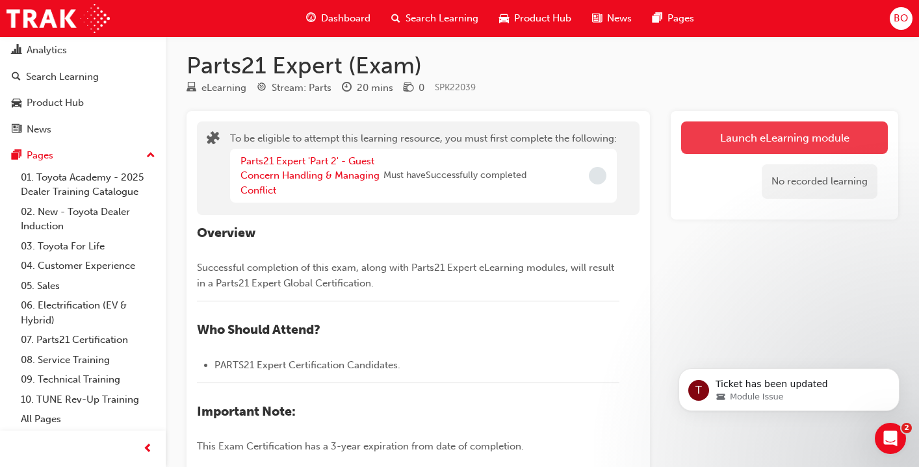
click at [804, 142] on button "Launch eLearning module" at bounding box center [784, 138] width 207 height 32
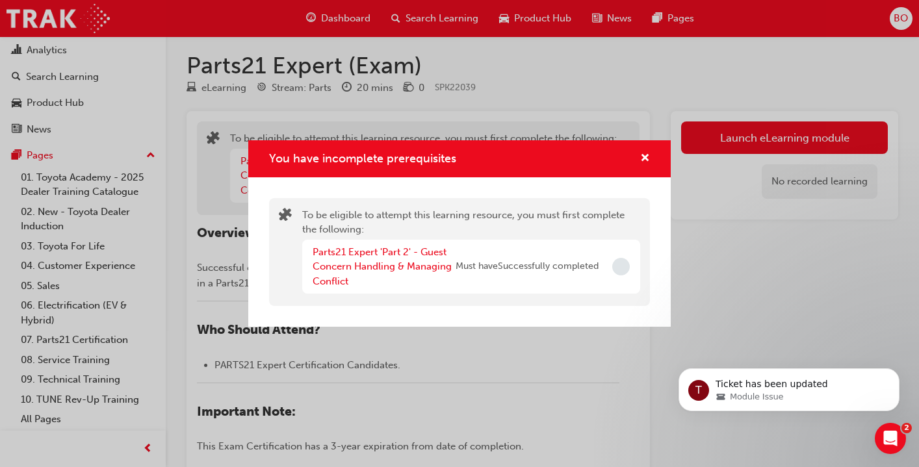
click at [684, 90] on div "You have incomplete prerequisites To be eligible to attempt this learning resou…" at bounding box center [459, 233] width 919 height 467
click at [684, 90] on div "eLearning Stream: Parts 20 mins 0 SPK22039" at bounding box center [542, 90] width 712 height 21
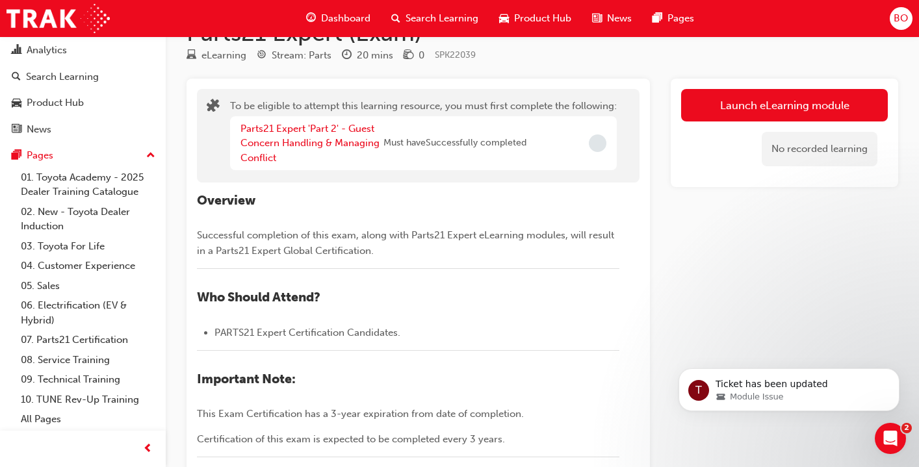
scroll to position [0, 0]
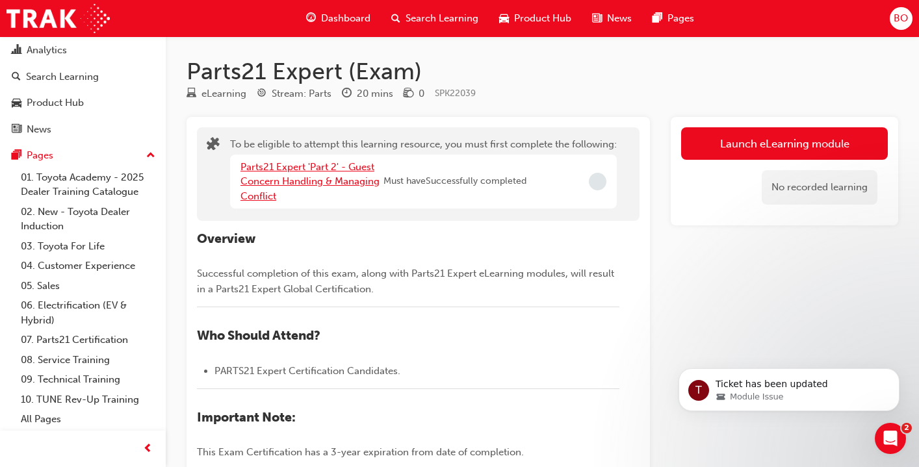
click at [335, 185] on link "Parts21 Expert 'Part 2' - Guest Concern Handling & Managing Conflict" at bounding box center [309, 181] width 139 height 41
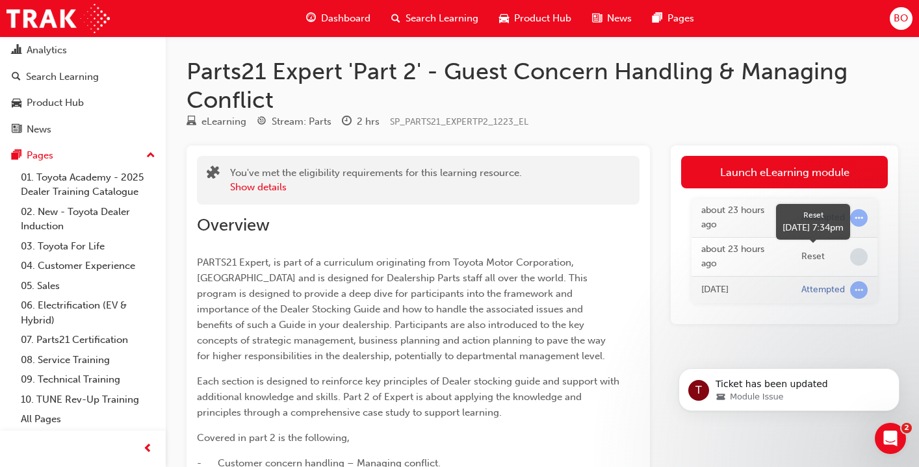
click at [862, 259] on span "learningRecordVerb_NONE-icon" at bounding box center [859, 257] width 18 height 18
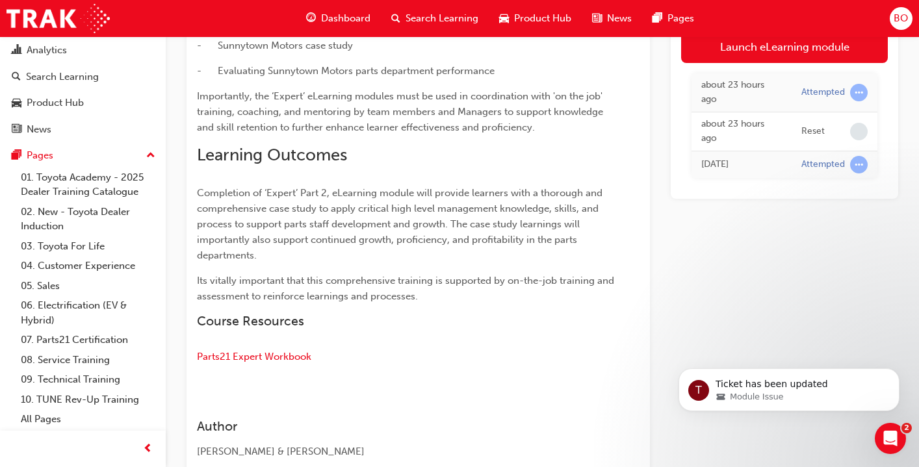
scroll to position [530, 0]
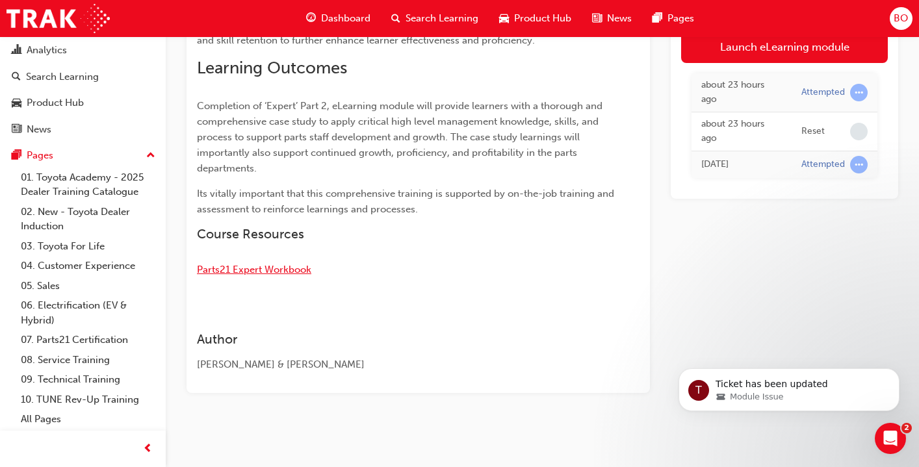
click at [261, 274] on span "Parts21 Expert Workbook" at bounding box center [254, 270] width 114 height 12
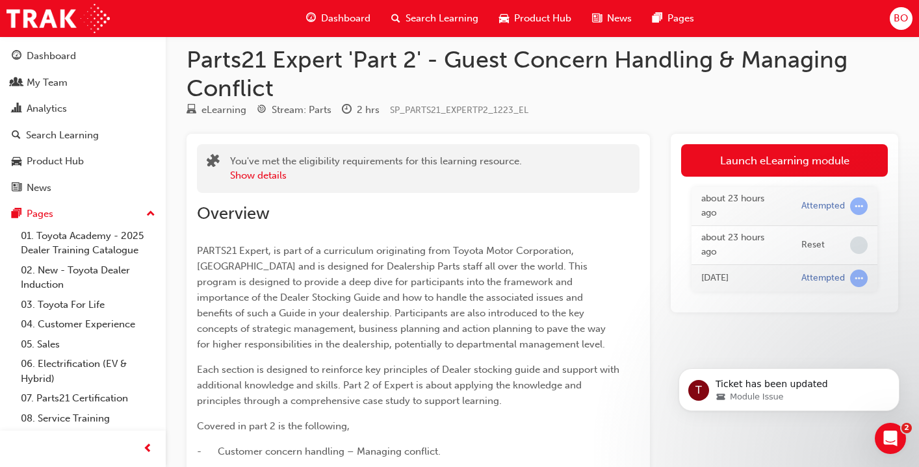
scroll to position [10, 0]
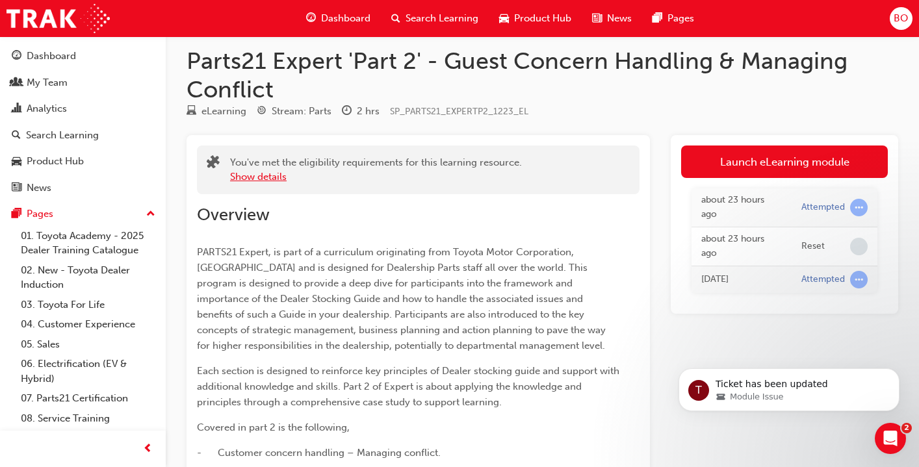
click at [266, 183] on button "Show details" at bounding box center [258, 177] width 57 height 15
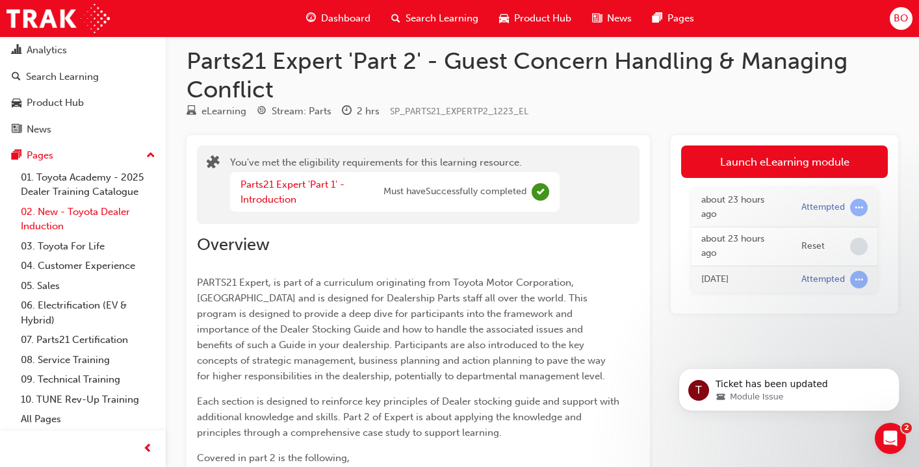
scroll to position [0, 0]
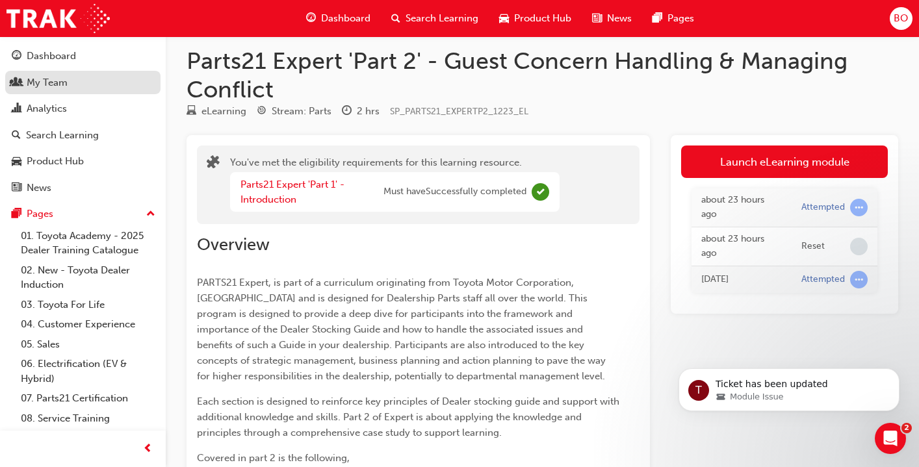
click at [47, 86] on div "My Team" at bounding box center [47, 82] width 41 height 15
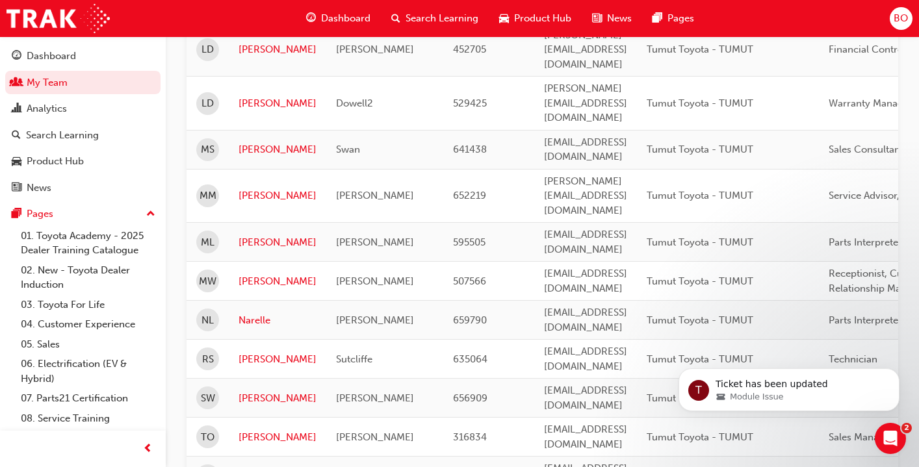
scroll to position [729, 0]
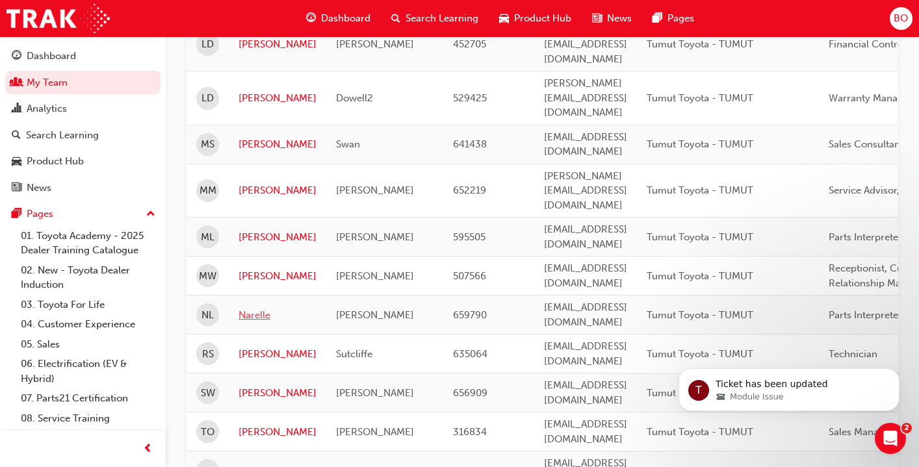
click at [259, 308] on link "Narelle" at bounding box center [277, 315] width 78 height 15
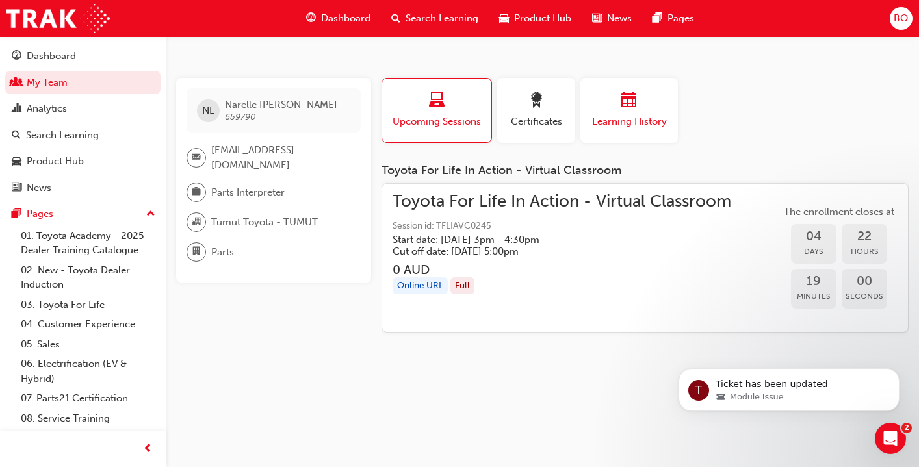
click at [601, 114] on span "Learning History" at bounding box center [629, 121] width 78 height 15
